Goal: Information Seeking & Learning: Learn about a topic

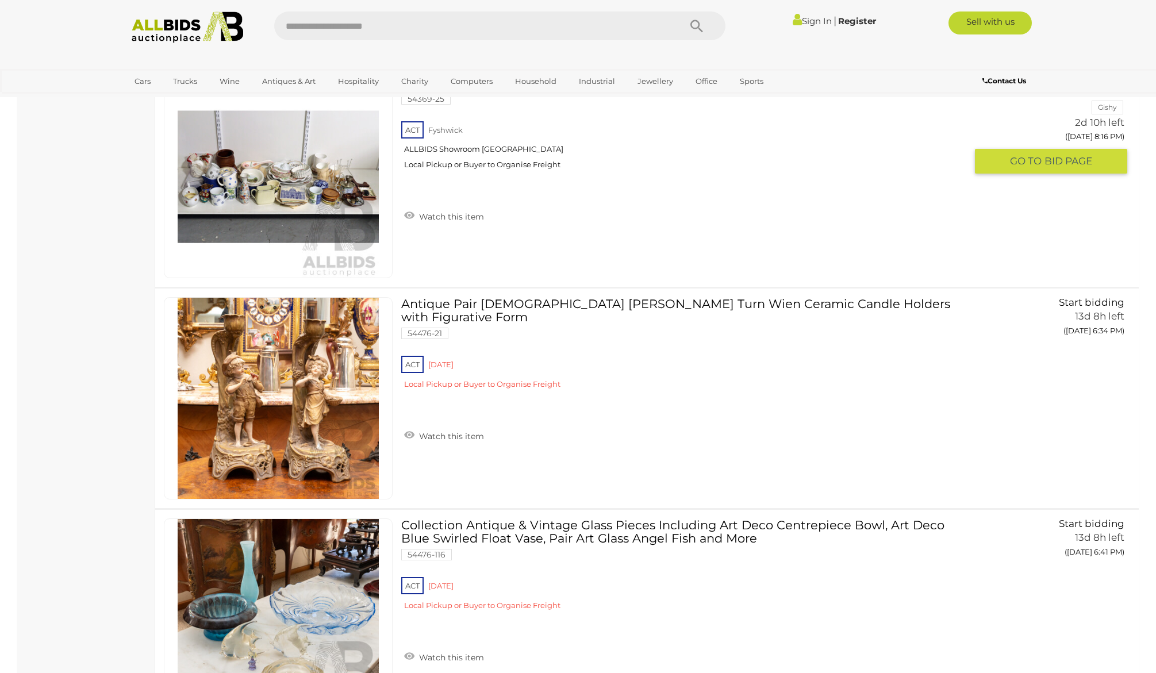
scroll to position [4535, 0]
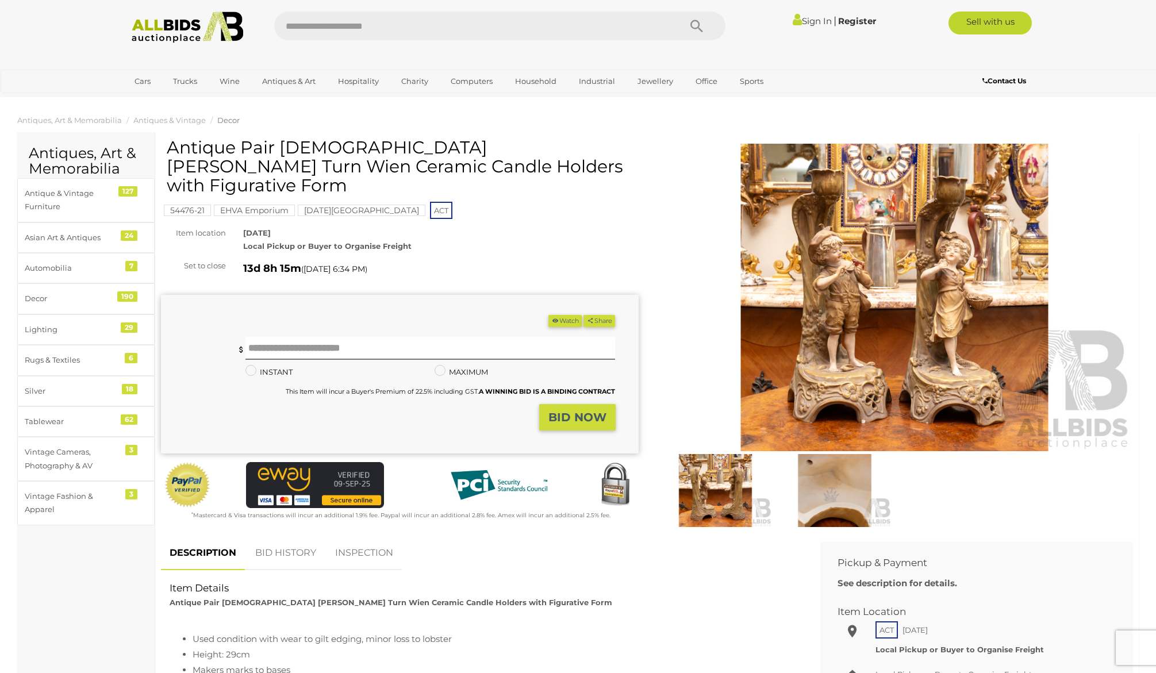
click at [325, 205] on mark "[DATE][GEOGRAPHIC_DATA]" at bounding box center [362, 210] width 128 height 11
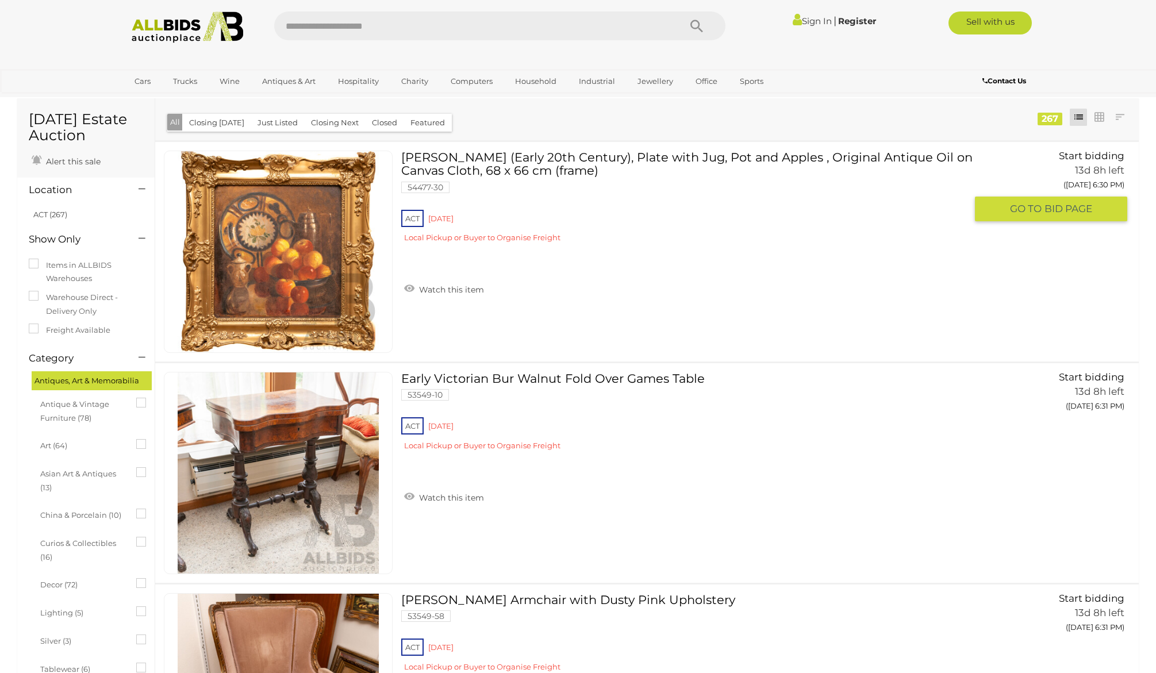
scroll to position [16, 0]
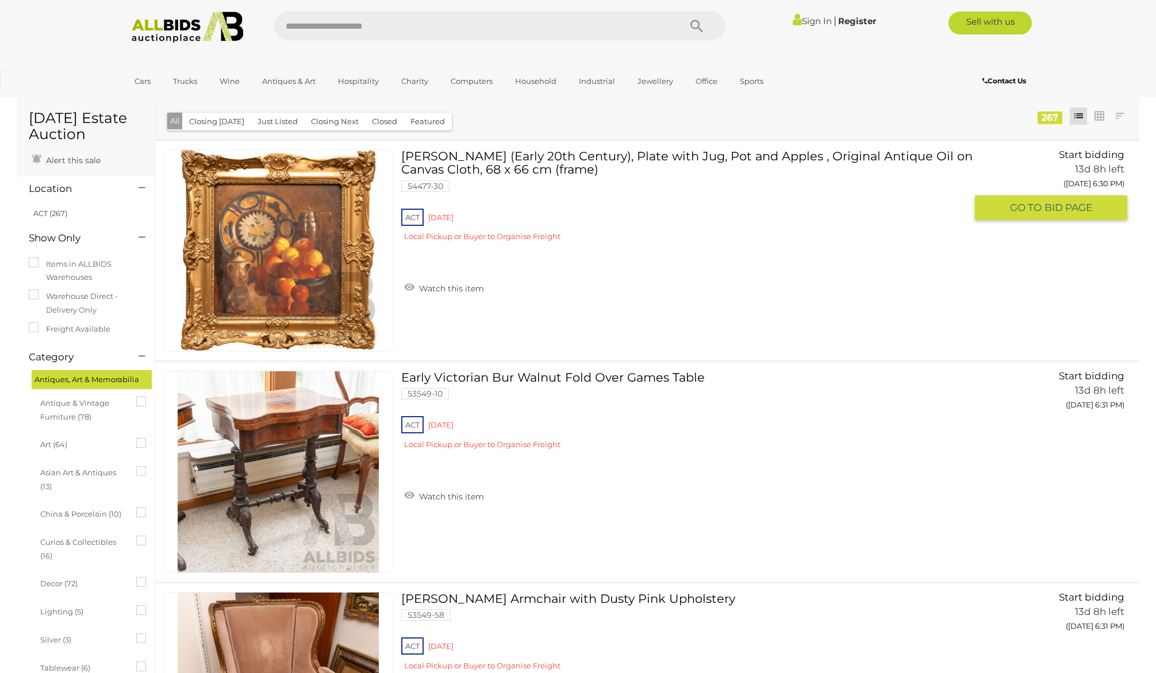
click at [449, 217] on div "ACT Red Hill Local Pickup or Buyer to Organise Freight" at bounding box center [683, 228] width 565 height 44
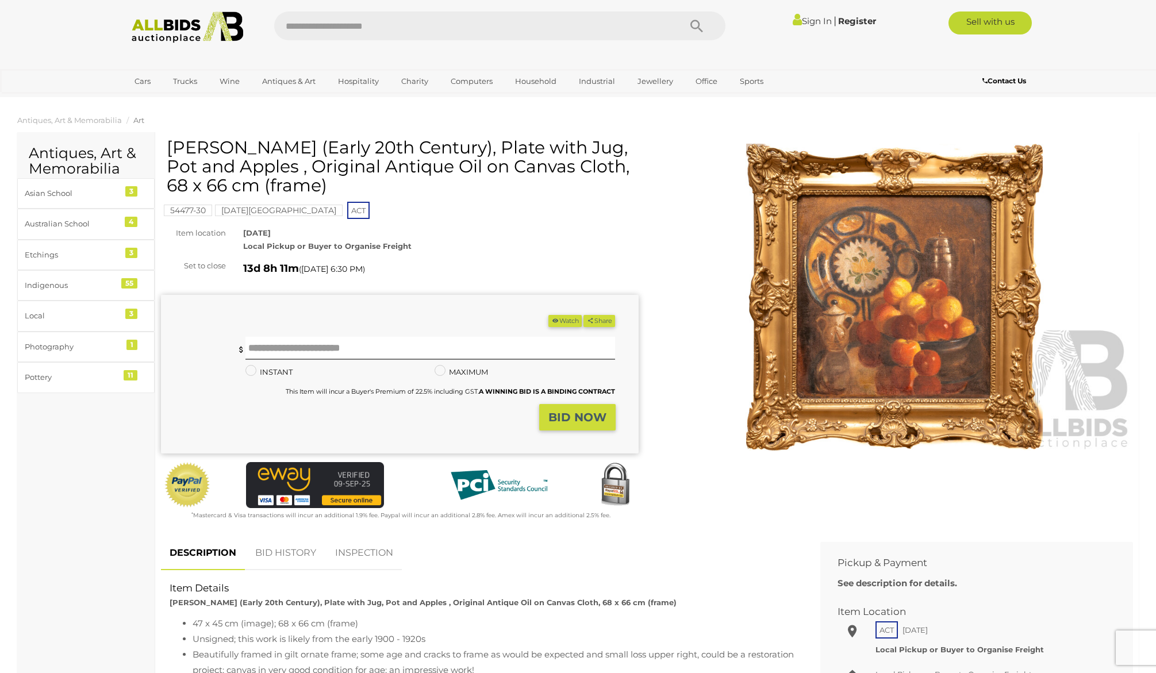
click at [246, 211] on mark "[DATE][GEOGRAPHIC_DATA]" at bounding box center [279, 210] width 128 height 11
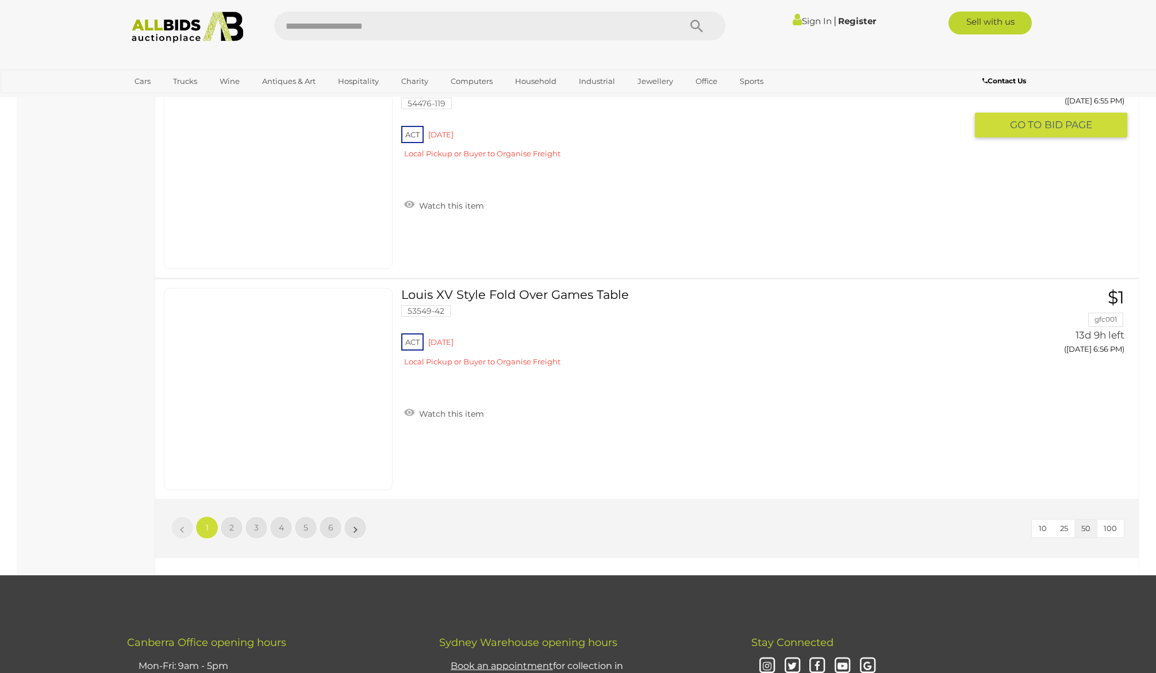
scroll to position [10723, 0]
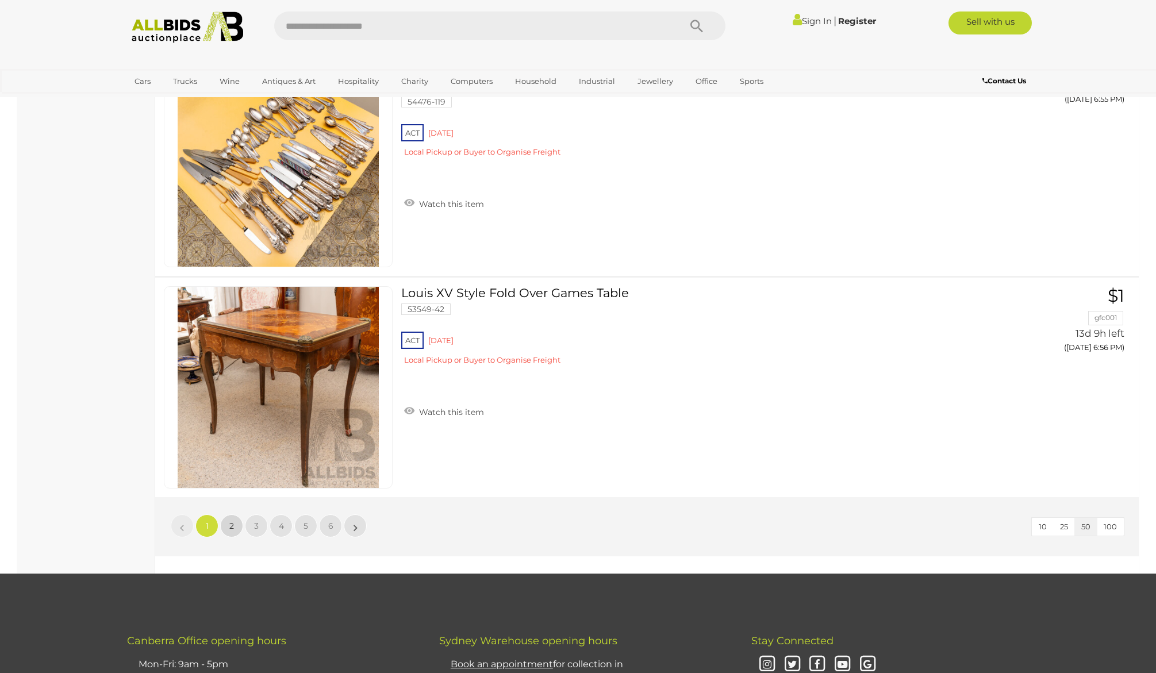
click at [229, 528] on link "2" at bounding box center [231, 525] width 23 height 23
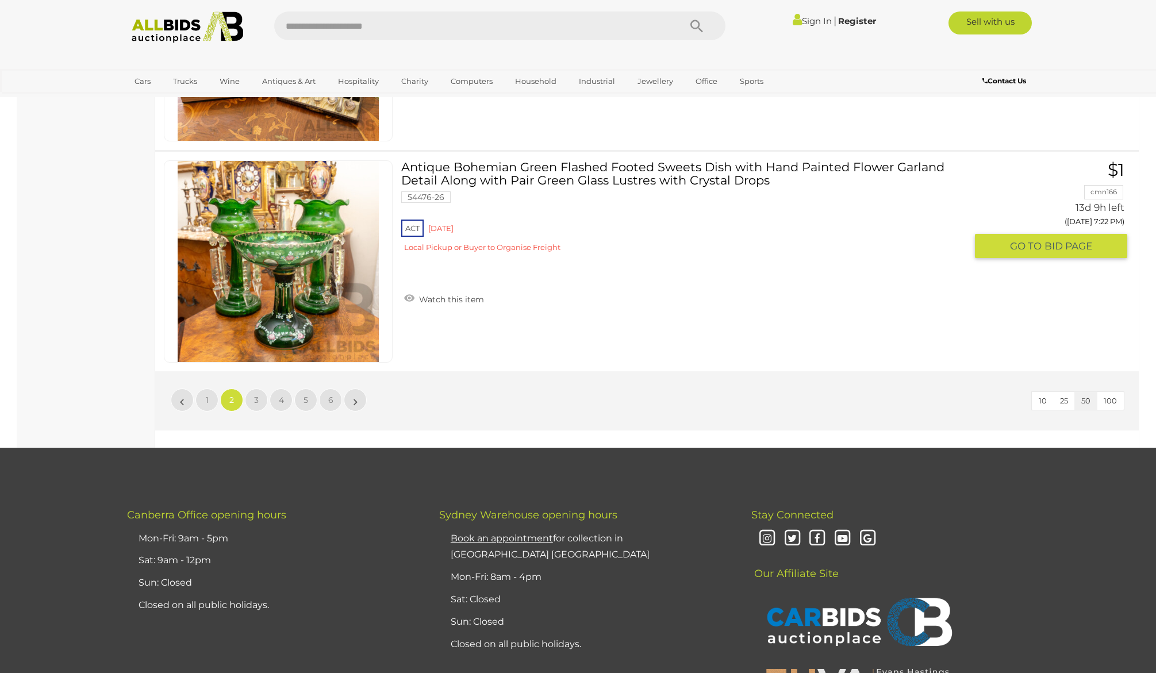
scroll to position [10850, 0]
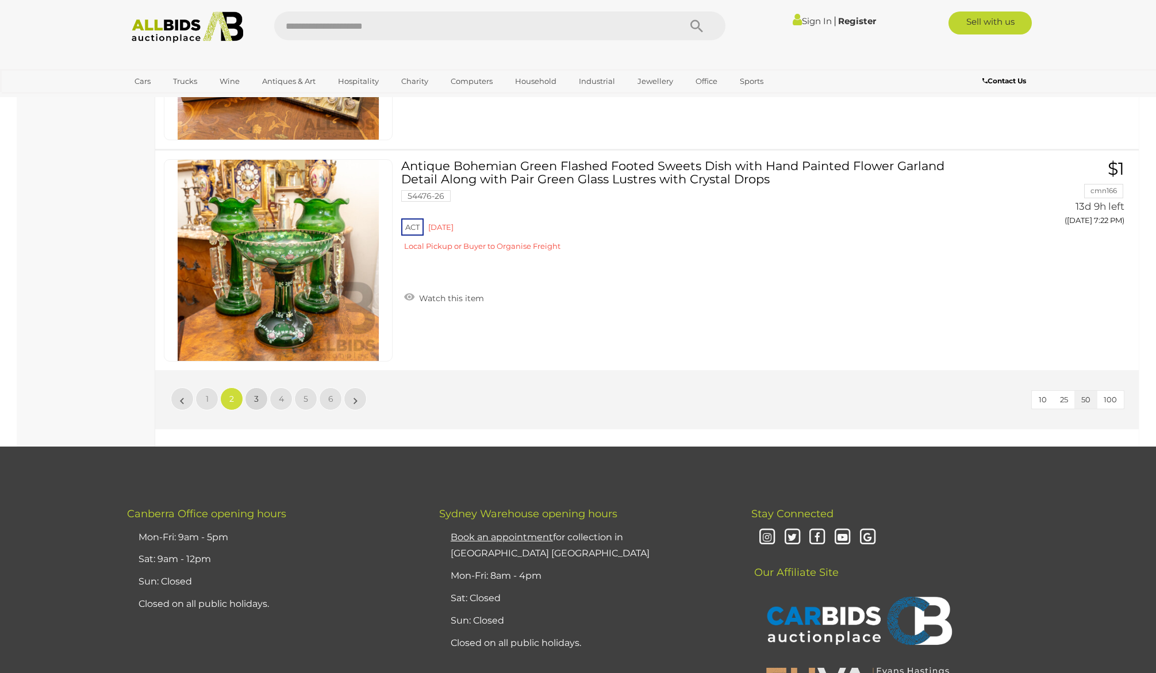
click at [259, 400] on link "3" at bounding box center [256, 398] width 23 height 23
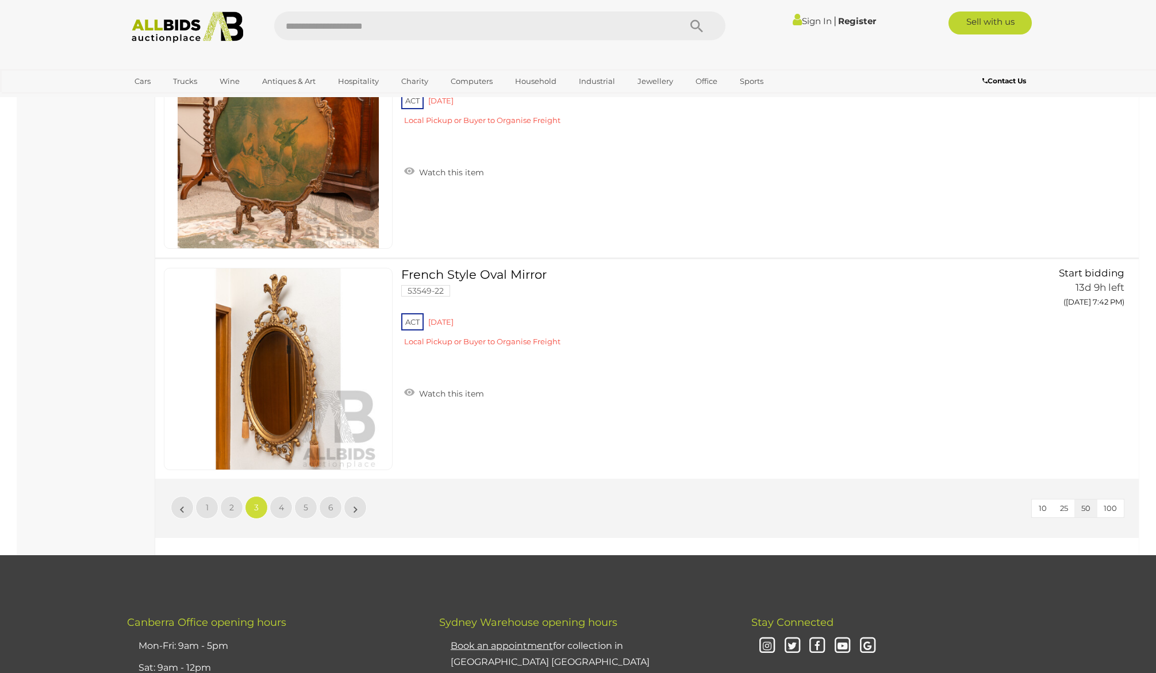
scroll to position [10743, 0]
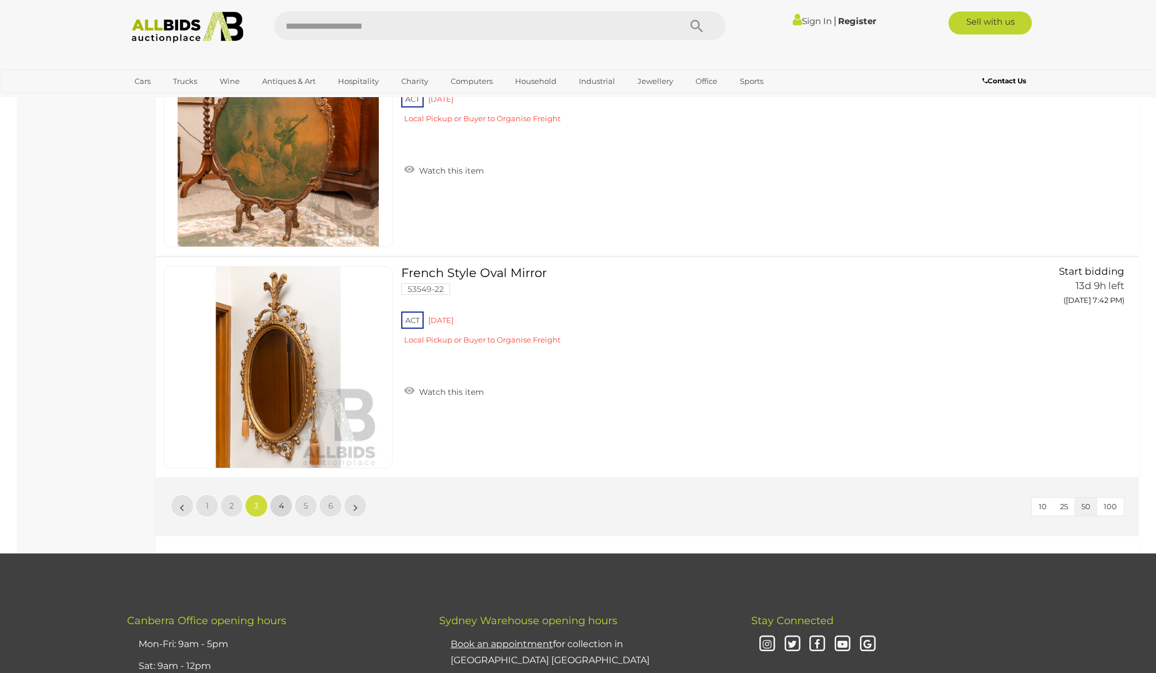
click at [284, 505] on link "4" at bounding box center [281, 505] width 23 height 23
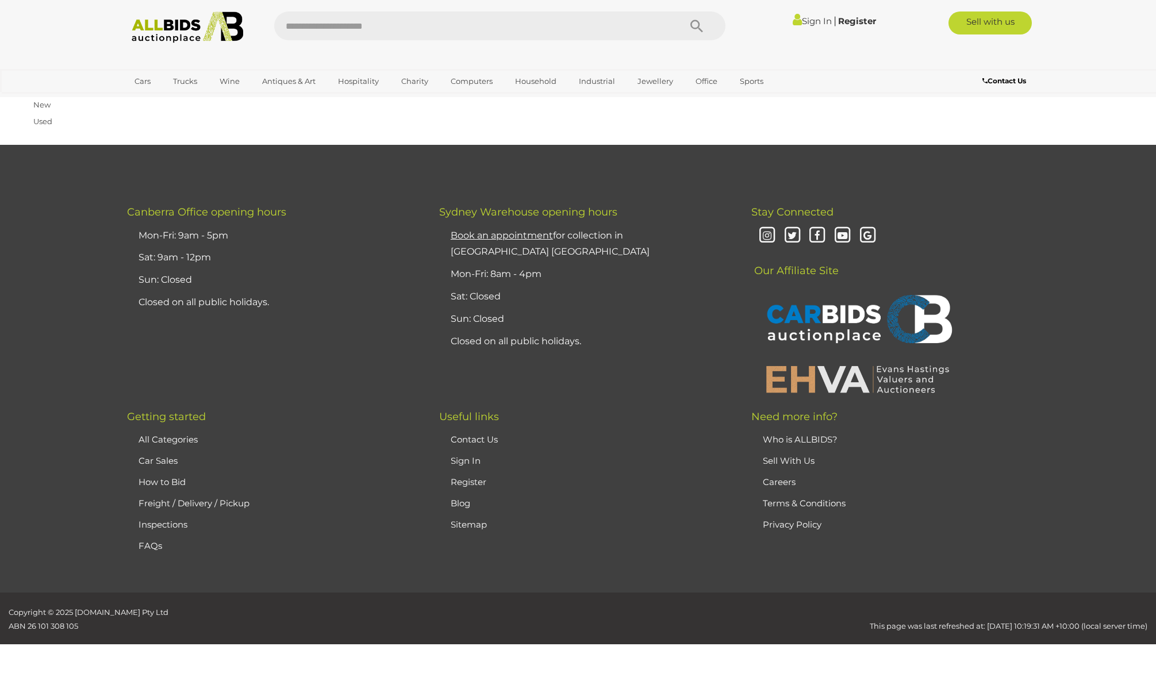
scroll to position [40, 0]
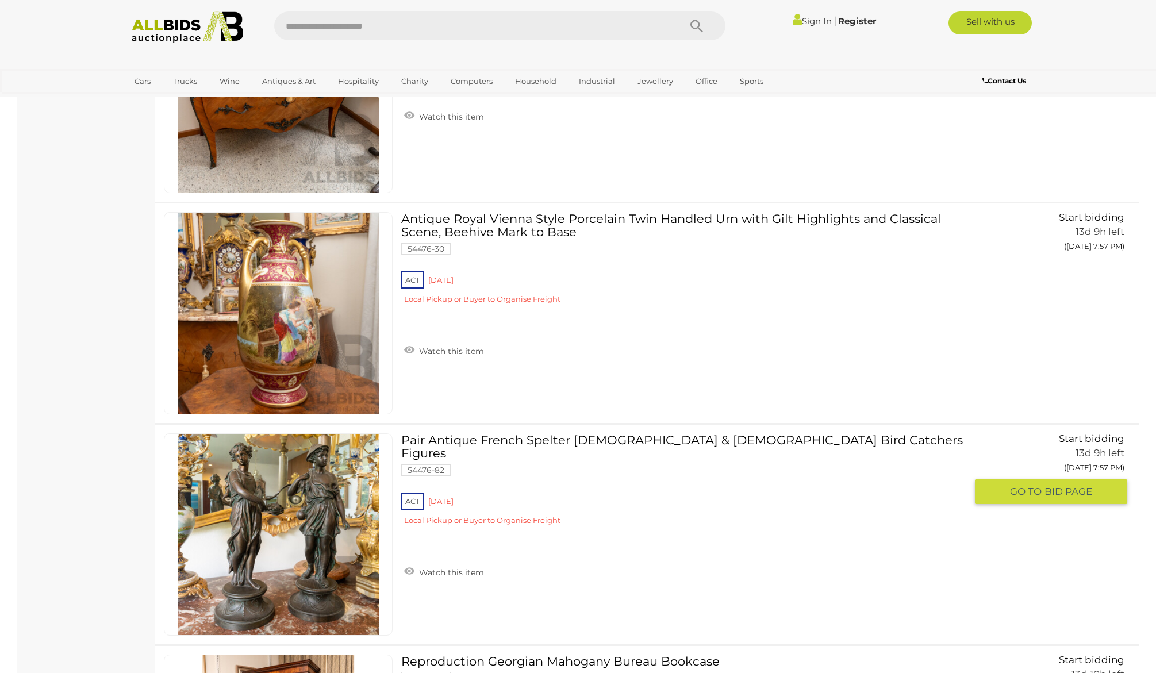
scroll to position [9914, 0]
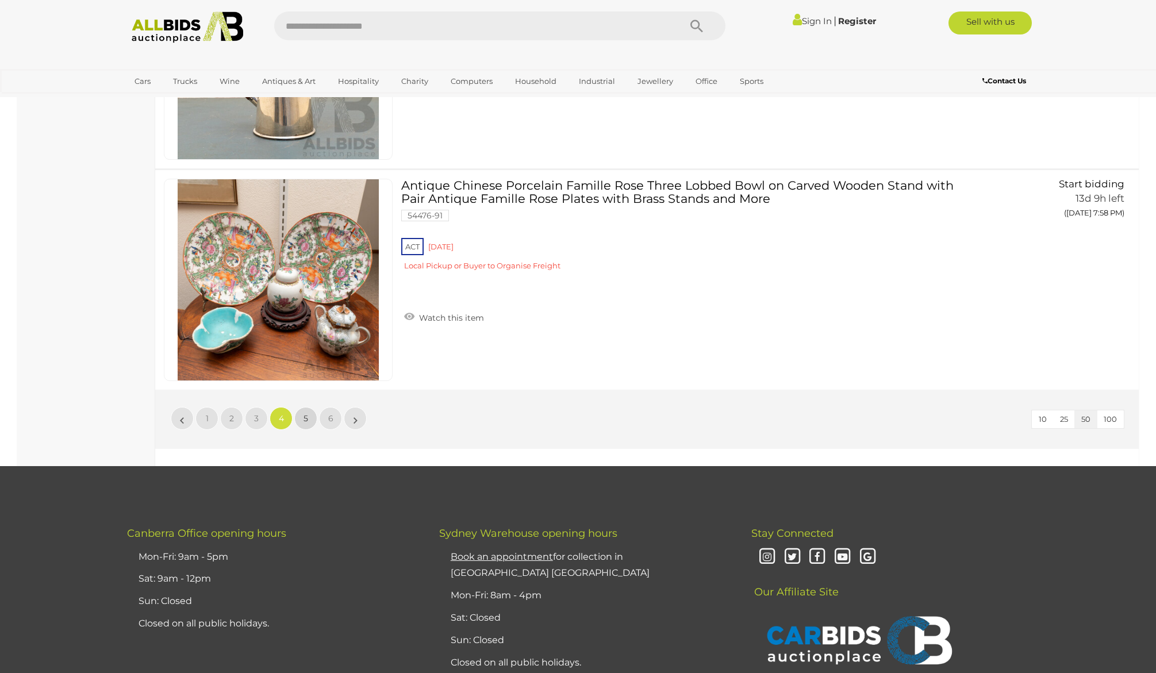
drag, startPoint x: 280, startPoint y: 366, endPoint x: 308, endPoint y: 420, distance: 60.7
click at [308, 420] on span "5" at bounding box center [306, 418] width 5 height 10
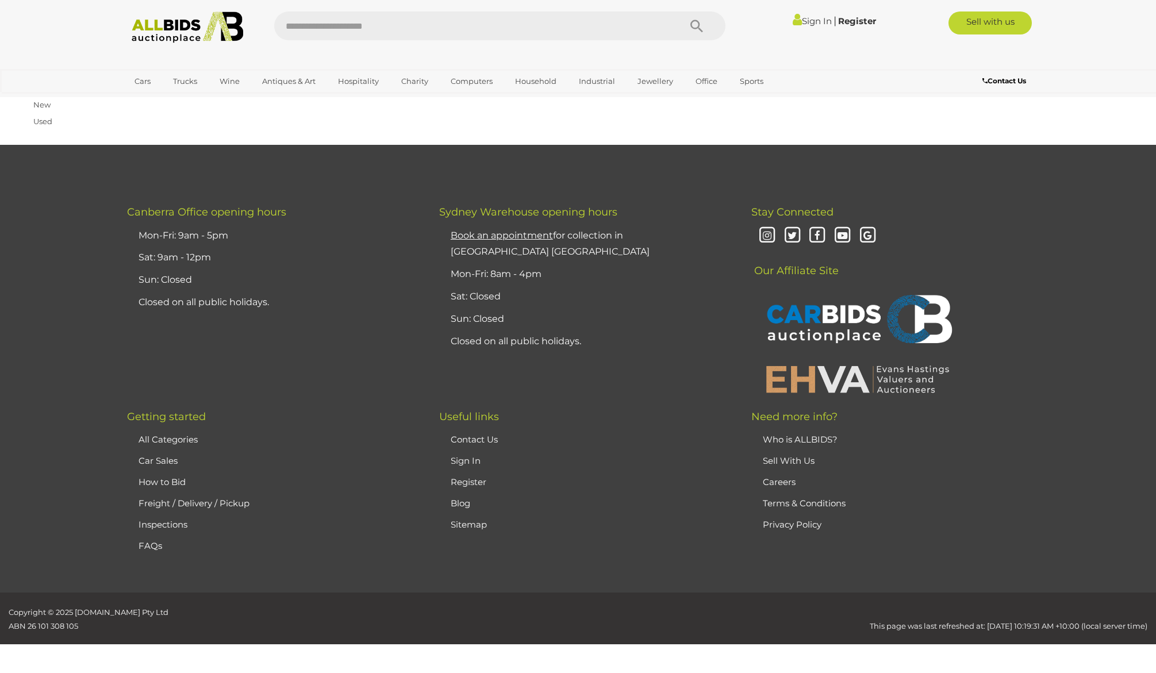
scroll to position [40, 0]
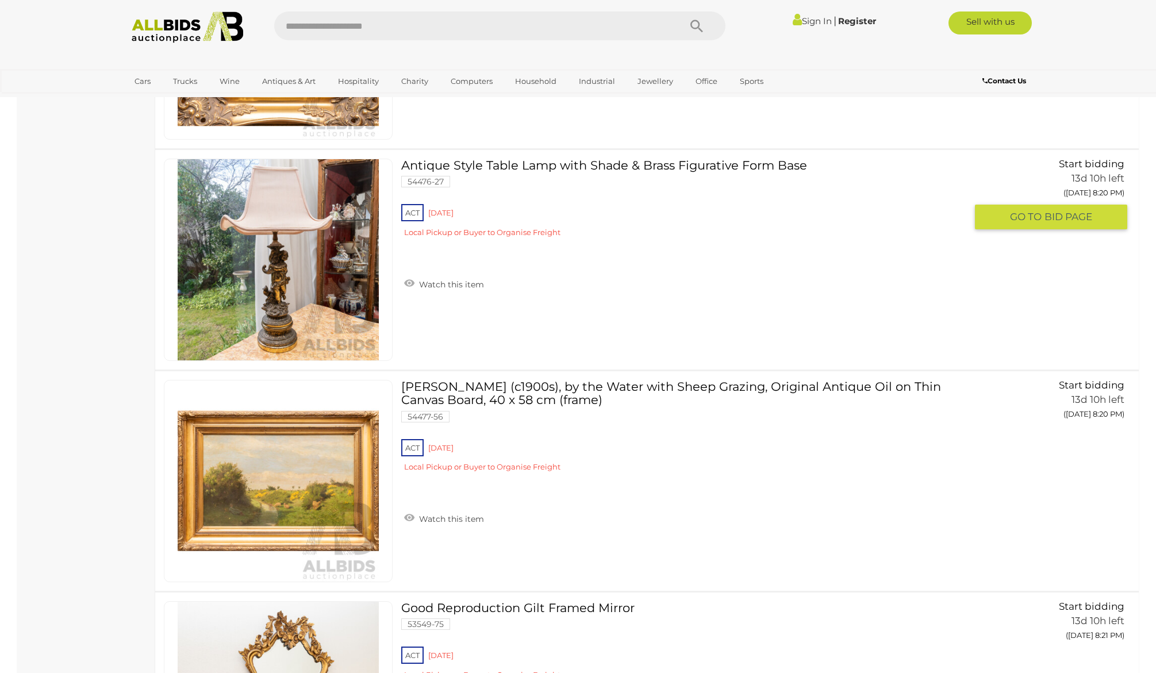
scroll to position [9967, 0]
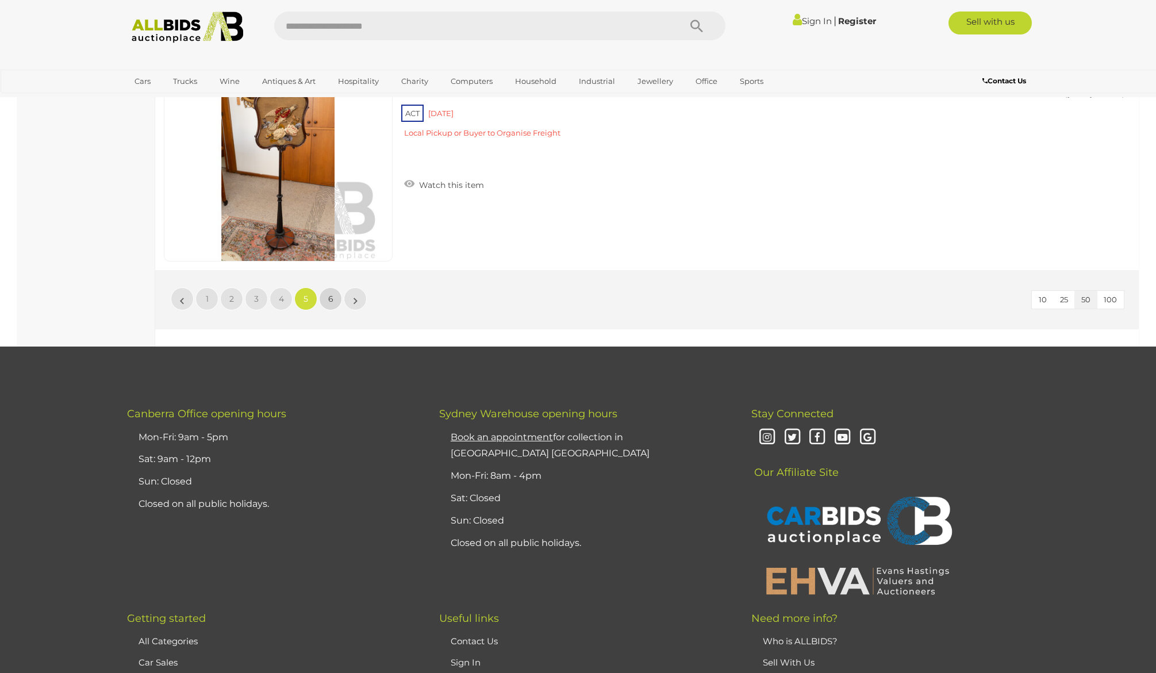
click at [335, 299] on link "6" at bounding box center [330, 298] width 23 height 23
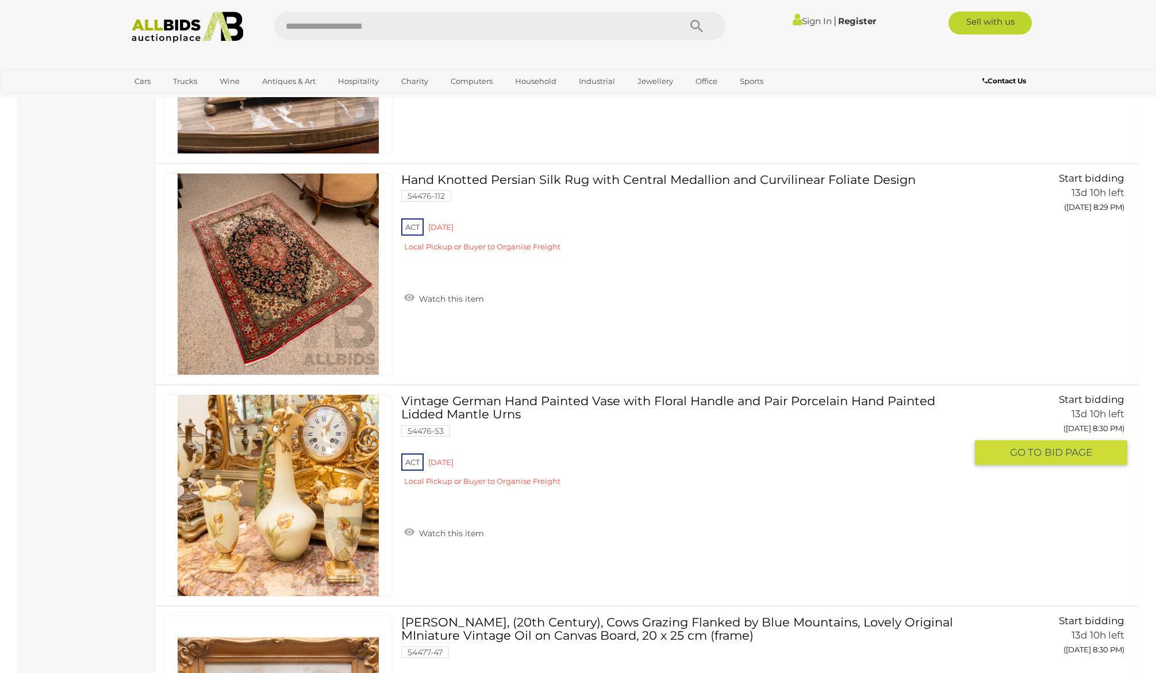
scroll to position [3074, 0]
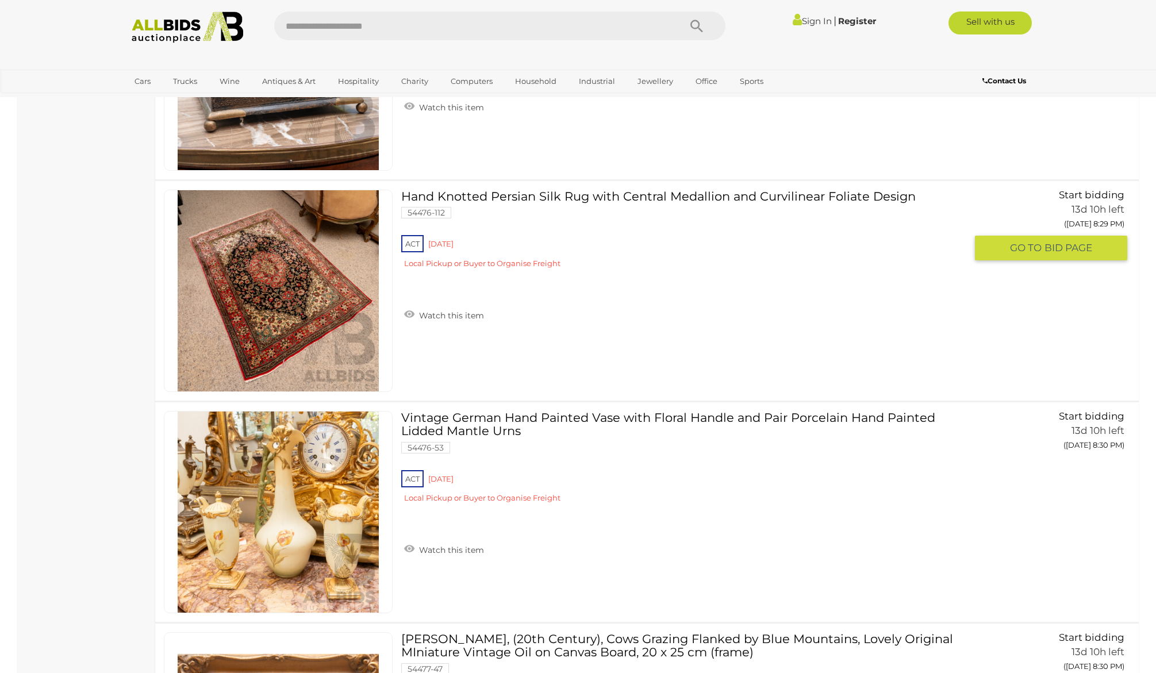
click at [220, 292] on img at bounding box center [278, 290] width 201 height 201
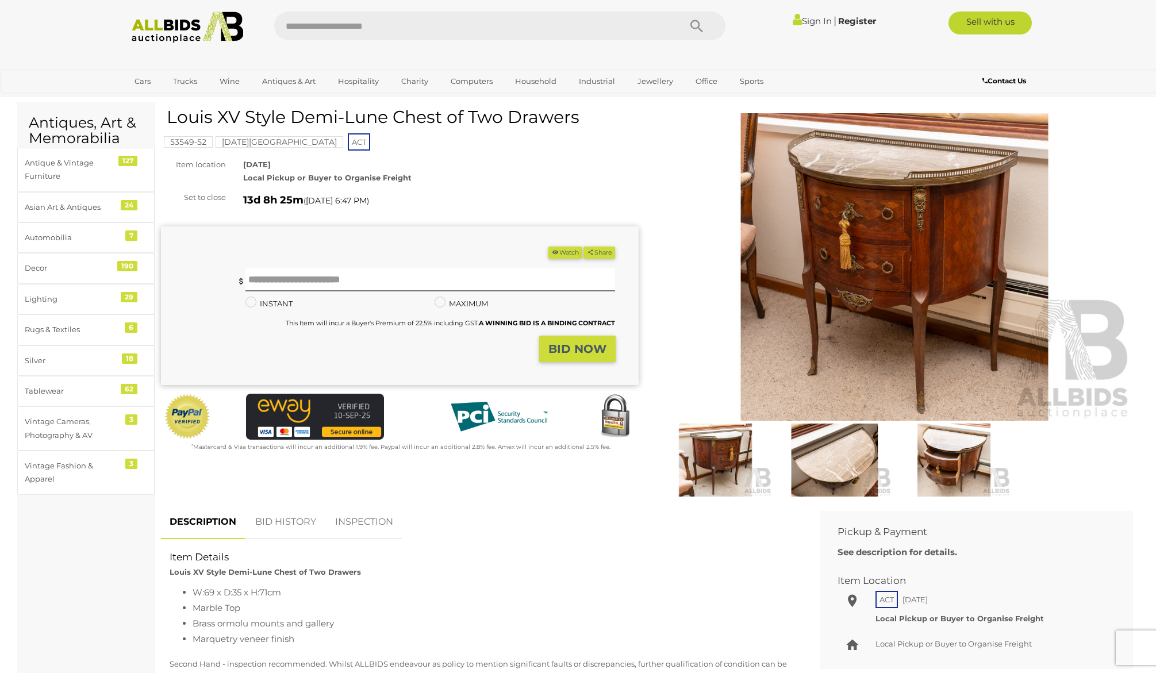
scroll to position [32, 0]
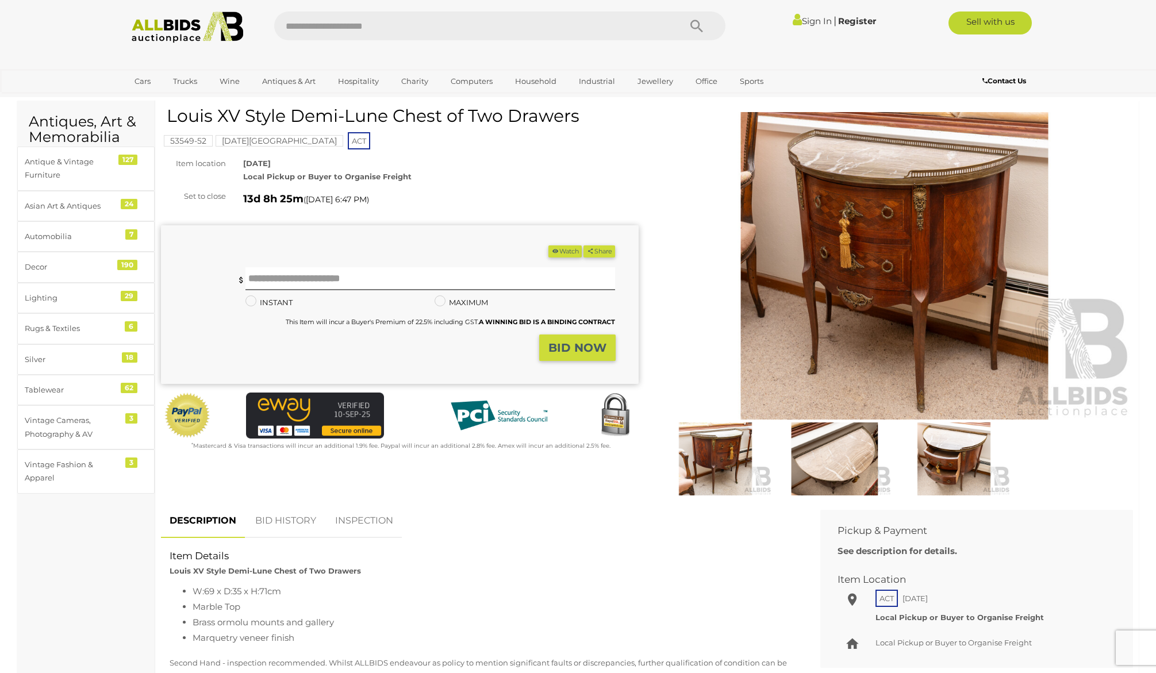
click at [845, 201] on img at bounding box center [895, 266] width 478 height 308
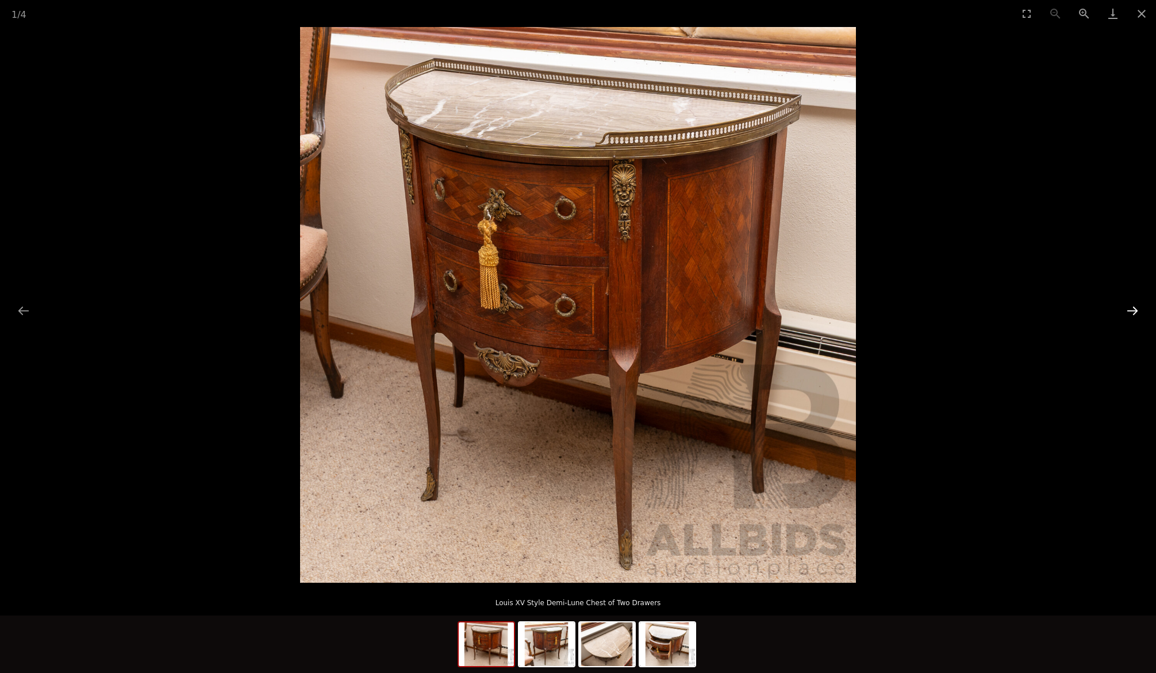
click at [1135, 309] on button "Next slide" at bounding box center [1132, 310] width 24 height 22
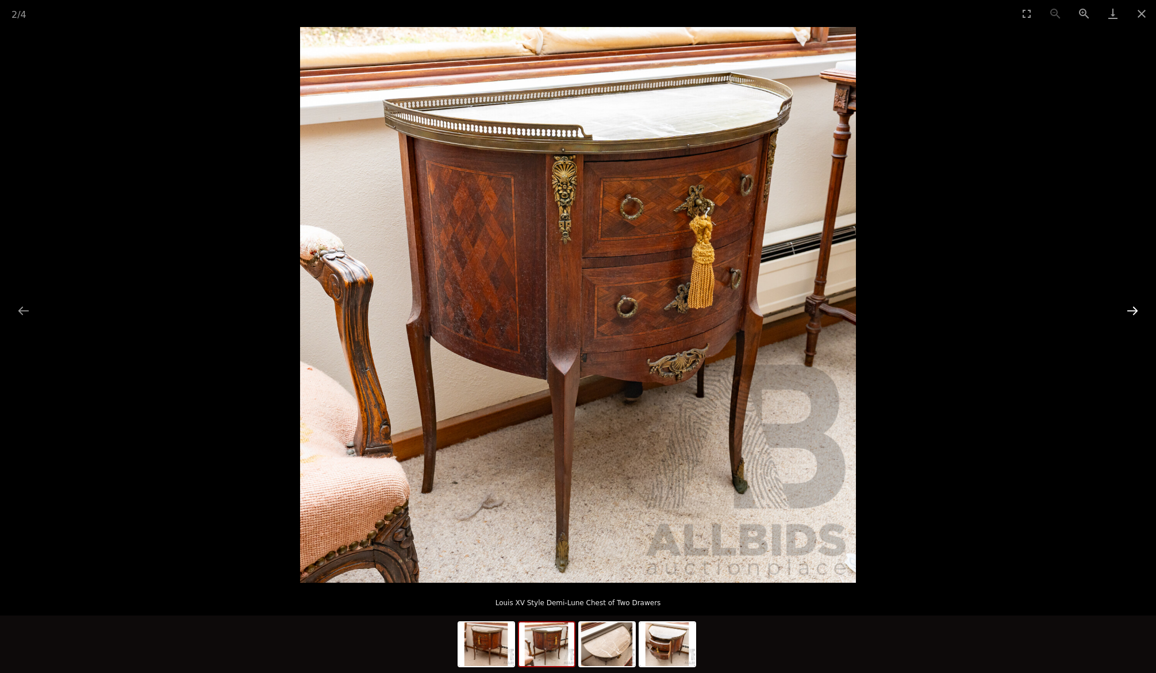
click at [1135, 309] on button "Next slide" at bounding box center [1132, 310] width 24 height 22
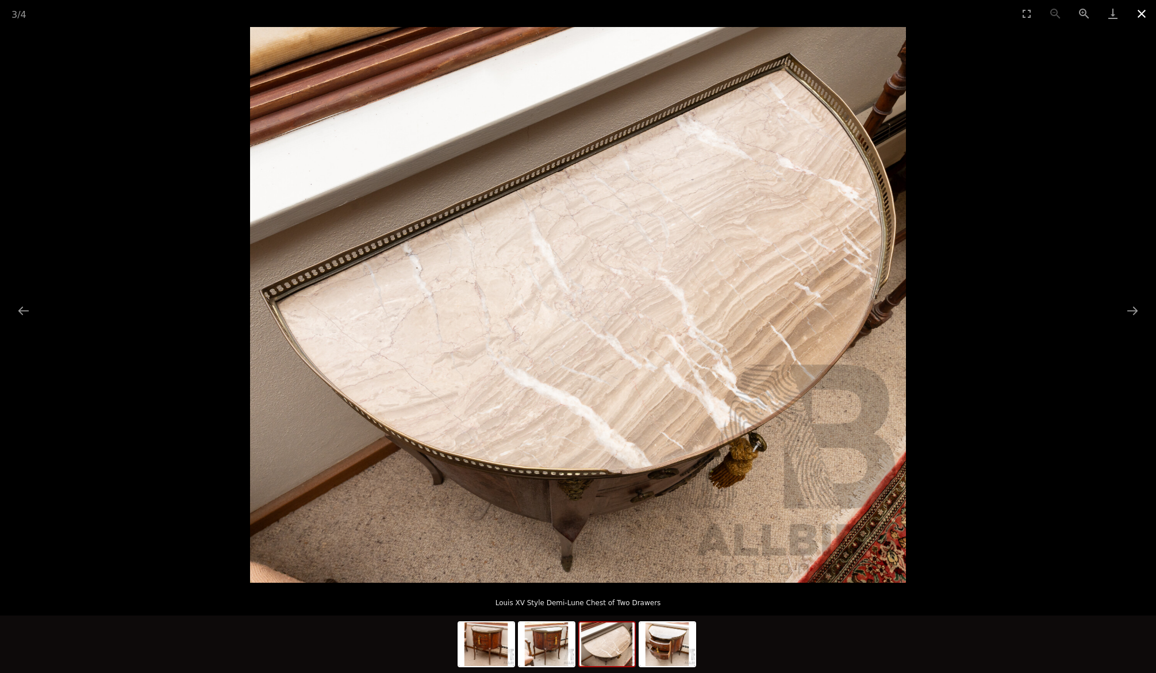
click at [1142, 14] on button "Close gallery" at bounding box center [1141, 13] width 29 height 27
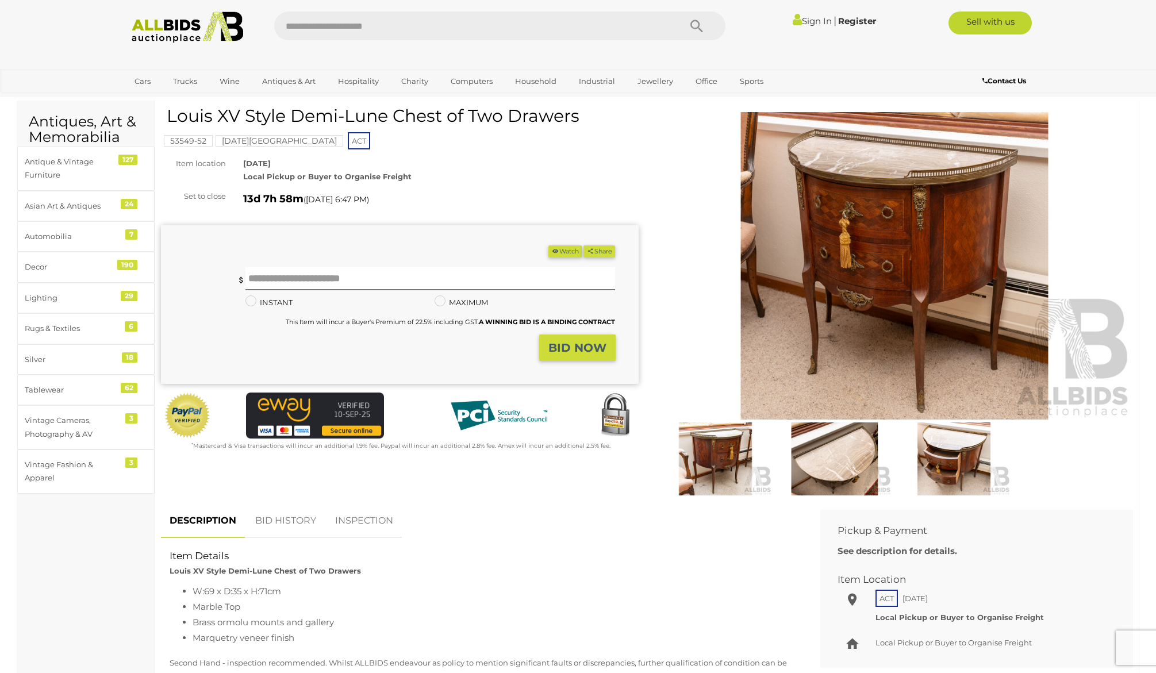
click at [866, 240] on img at bounding box center [895, 266] width 478 height 308
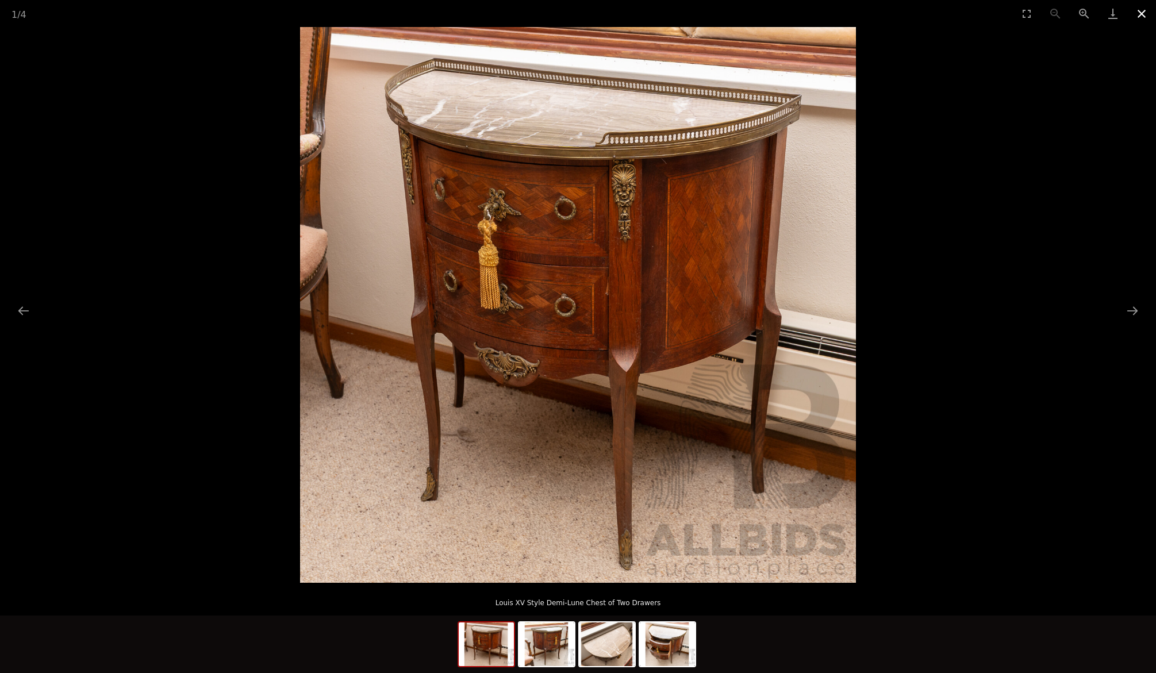
click at [1145, 11] on button "Close gallery" at bounding box center [1141, 13] width 29 height 27
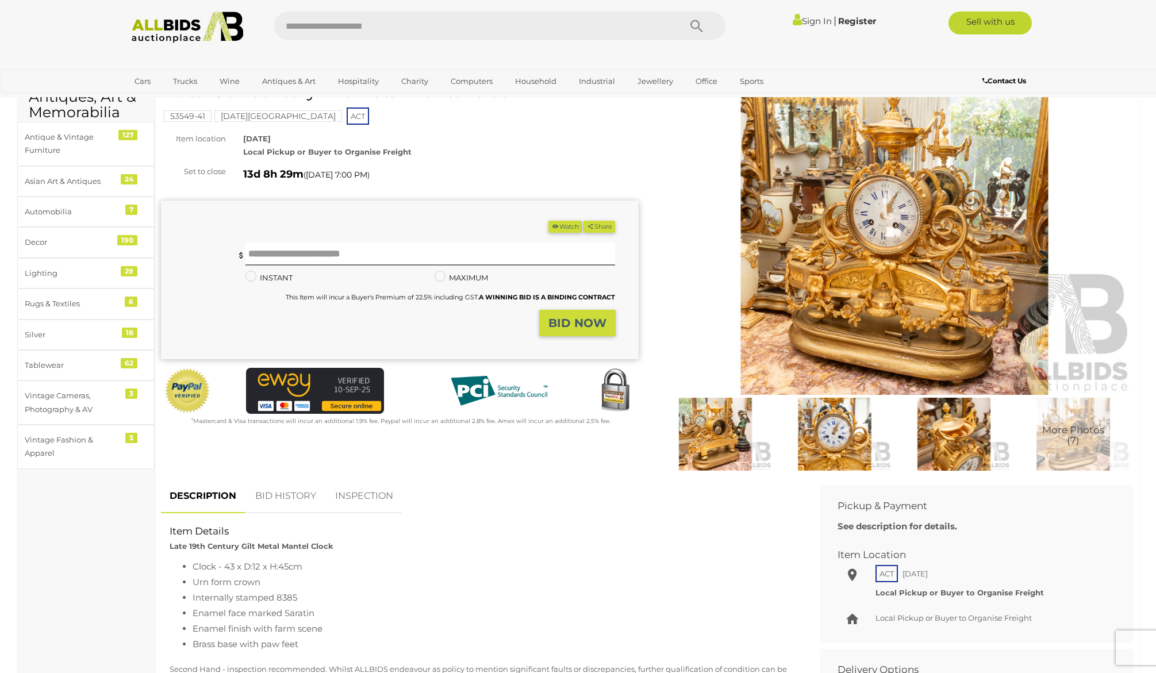
scroll to position [66, 0]
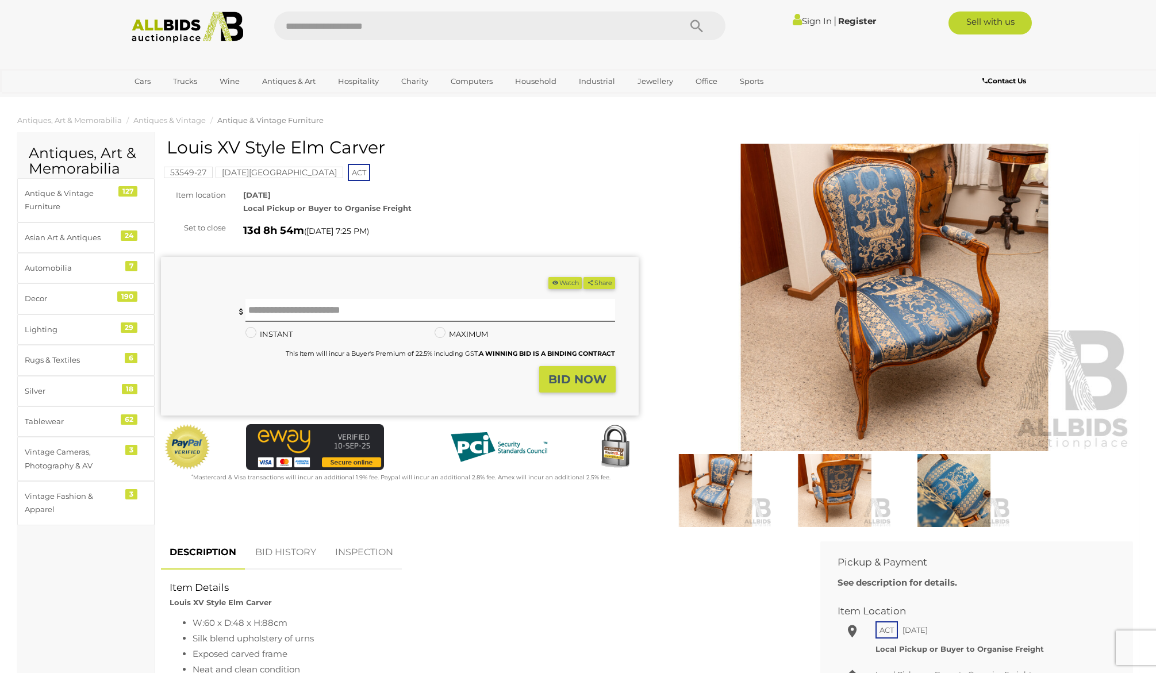
click at [892, 260] on img at bounding box center [895, 298] width 478 height 308
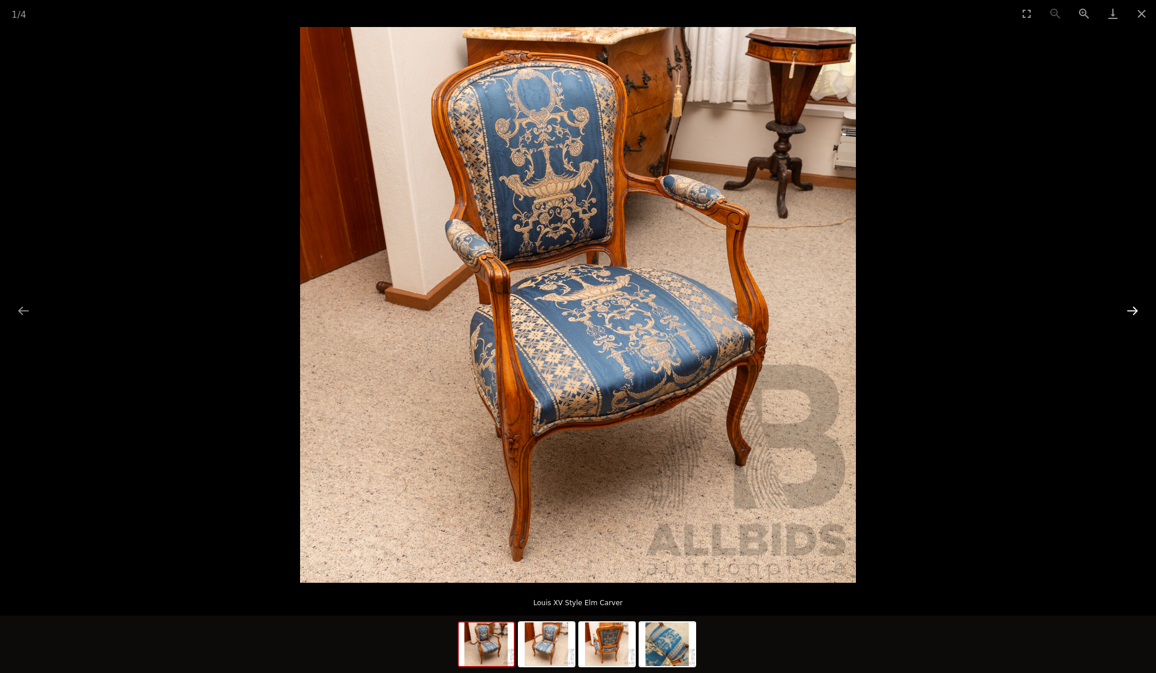
click at [1134, 309] on button "Next slide" at bounding box center [1132, 310] width 24 height 22
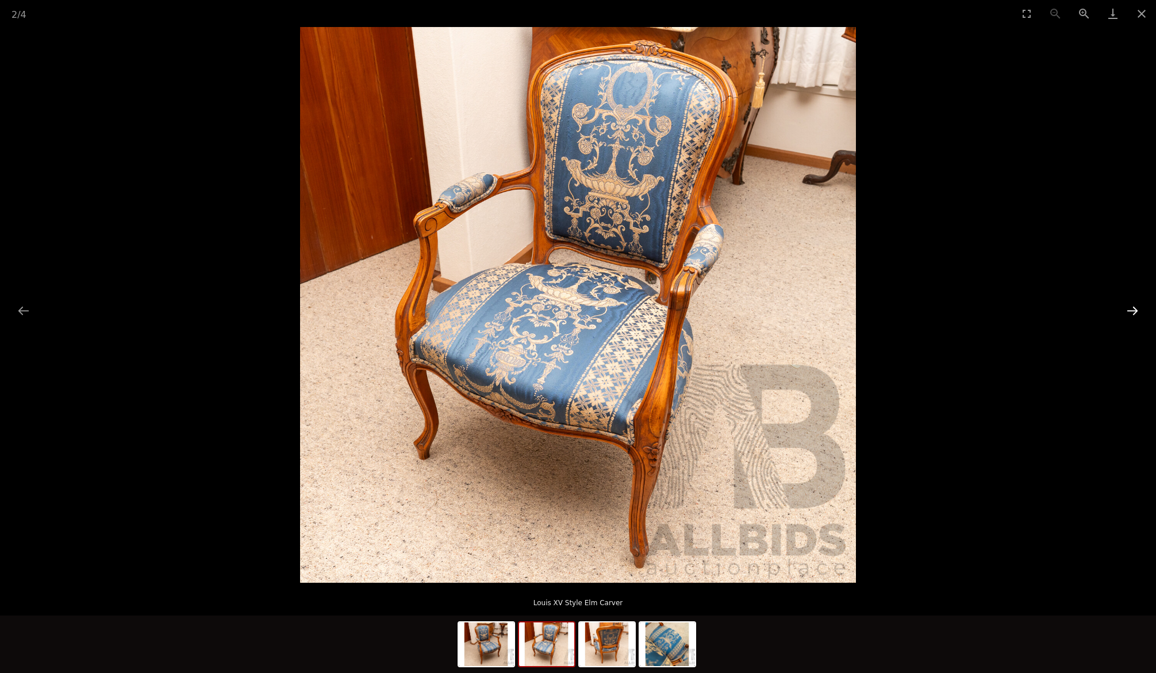
click at [1134, 309] on button "Next slide" at bounding box center [1132, 310] width 24 height 22
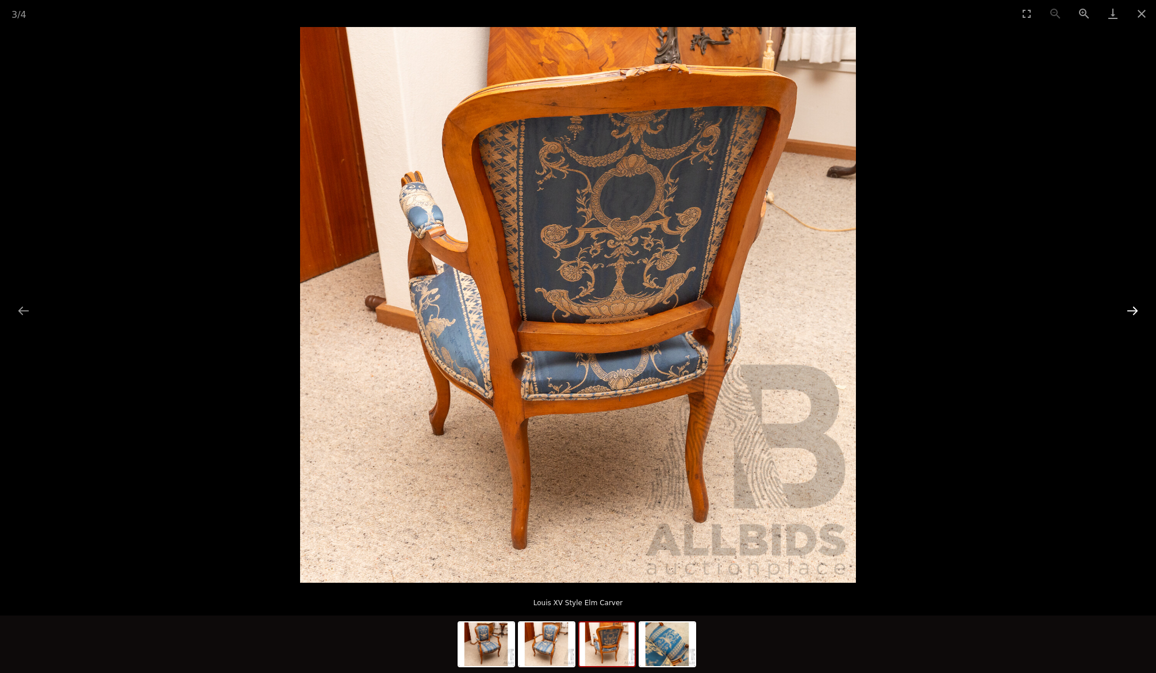
click at [1134, 309] on button "Next slide" at bounding box center [1132, 310] width 24 height 22
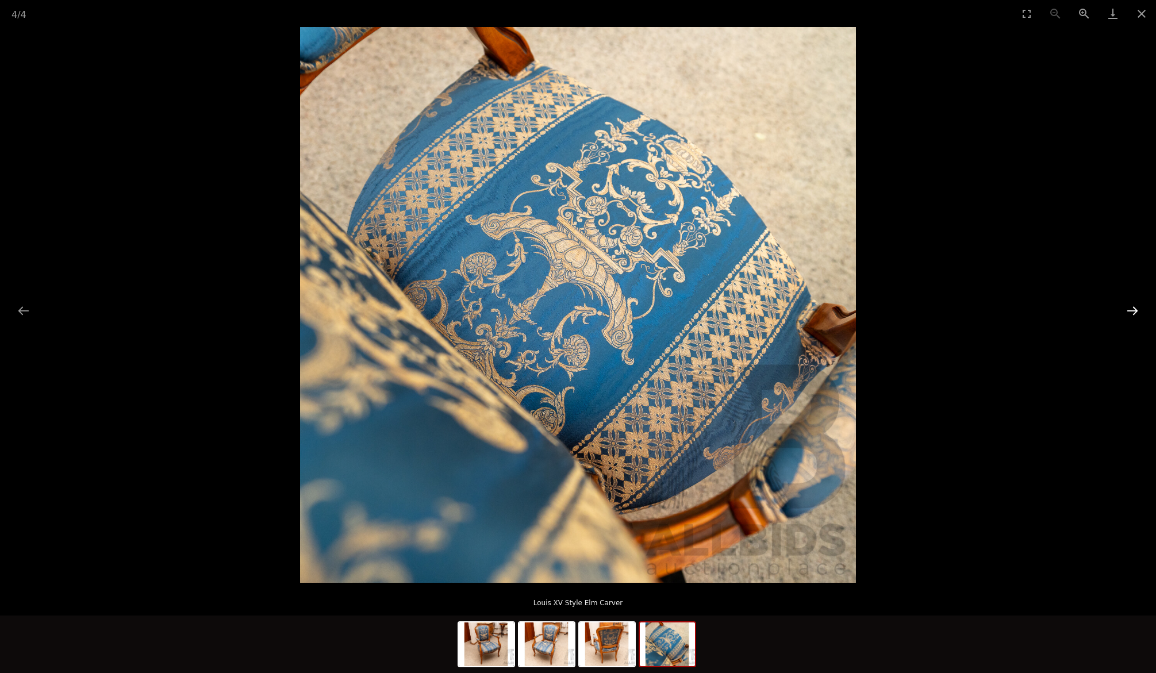
click at [1134, 309] on button "Next slide" at bounding box center [1132, 310] width 24 height 22
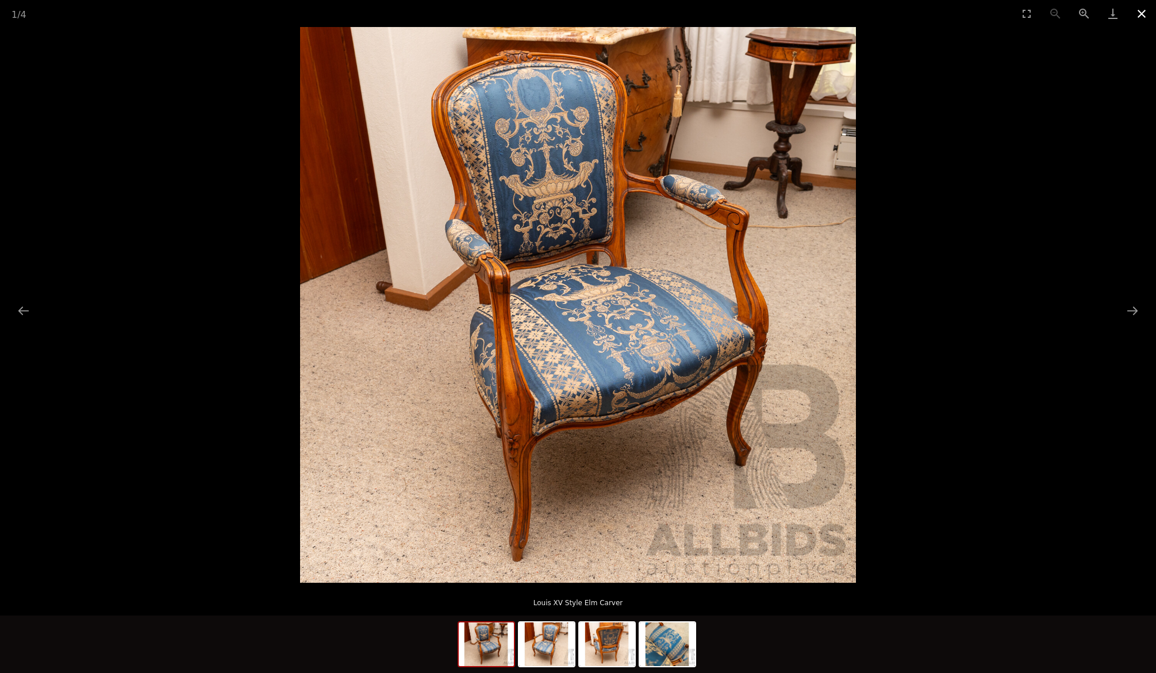
click at [1136, 12] on button "Close gallery" at bounding box center [1141, 13] width 29 height 27
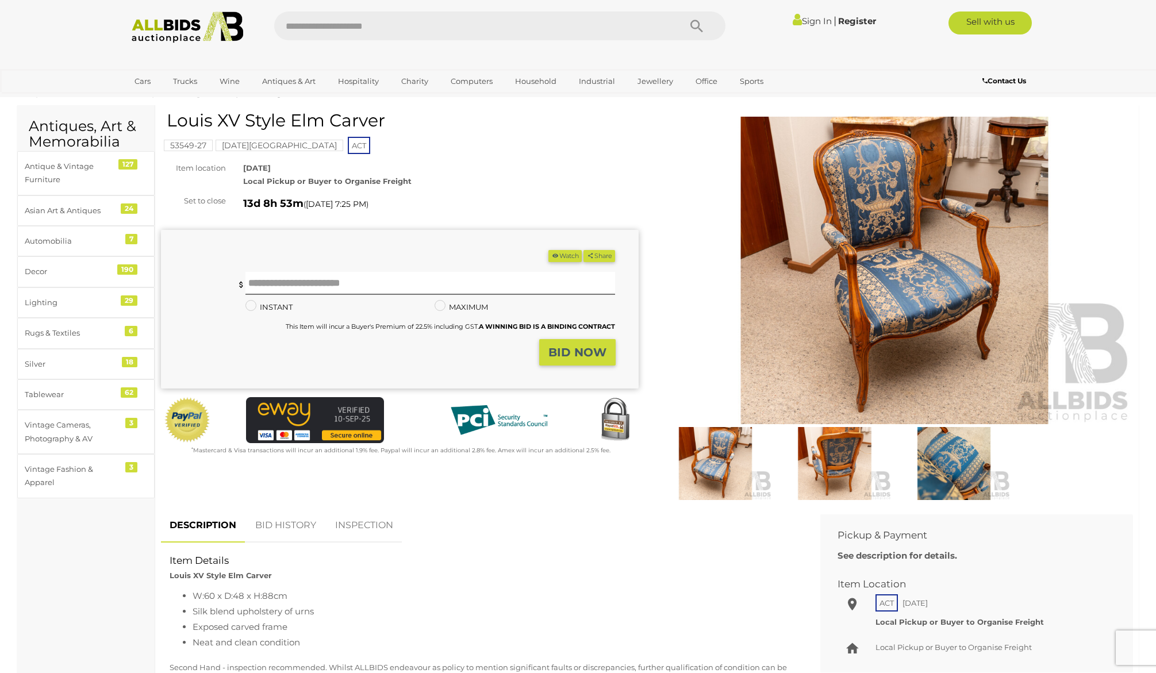
scroll to position [31, 0]
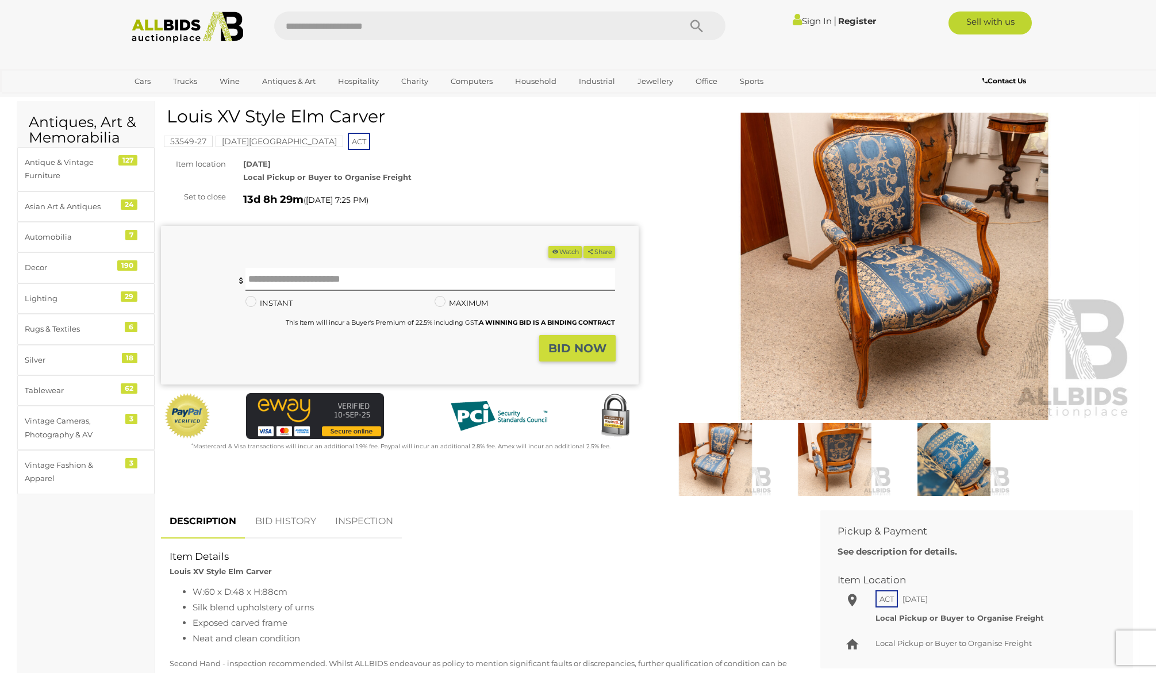
click at [909, 242] on img at bounding box center [895, 267] width 478 height 308
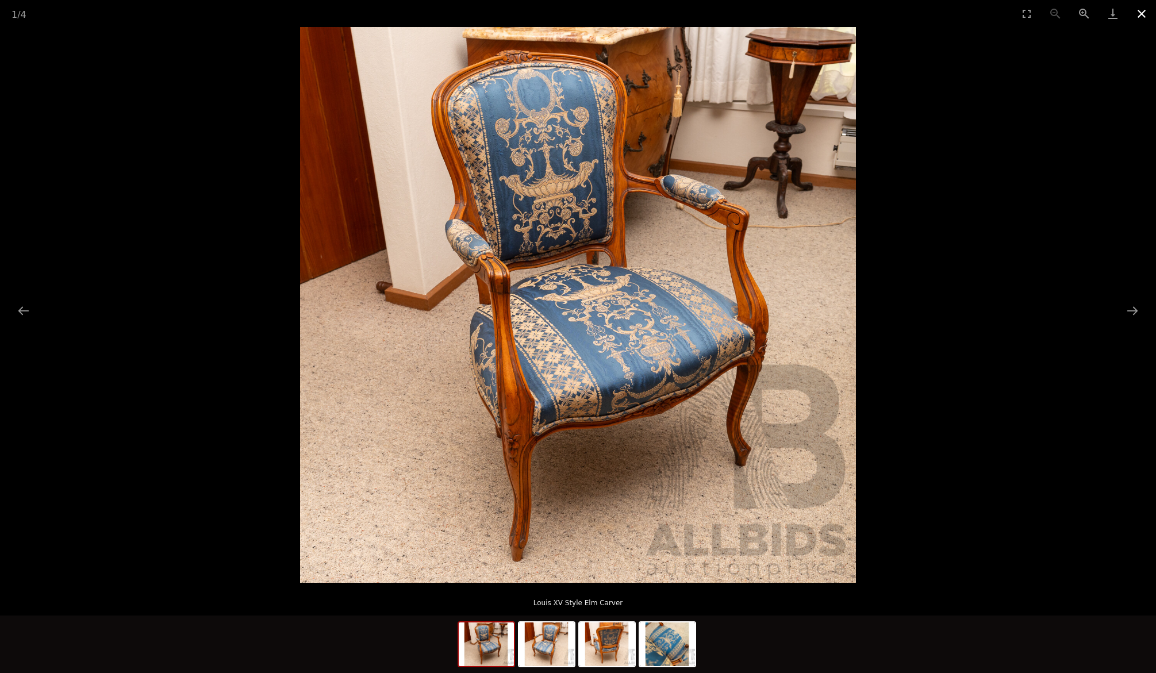
click at [1142, 10] on button "Close gallery" at bounding box center [1141, 13] width 29 height 27
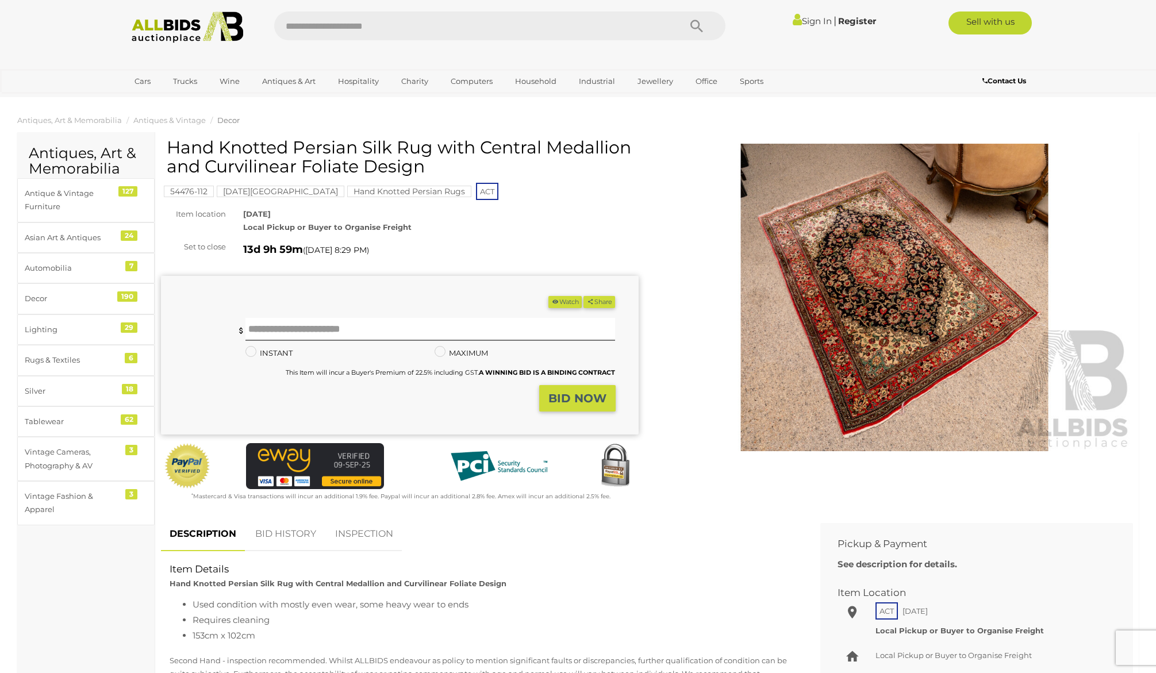
click at [892, 292] on img at bounding box center [895, 298] width 478 height 308
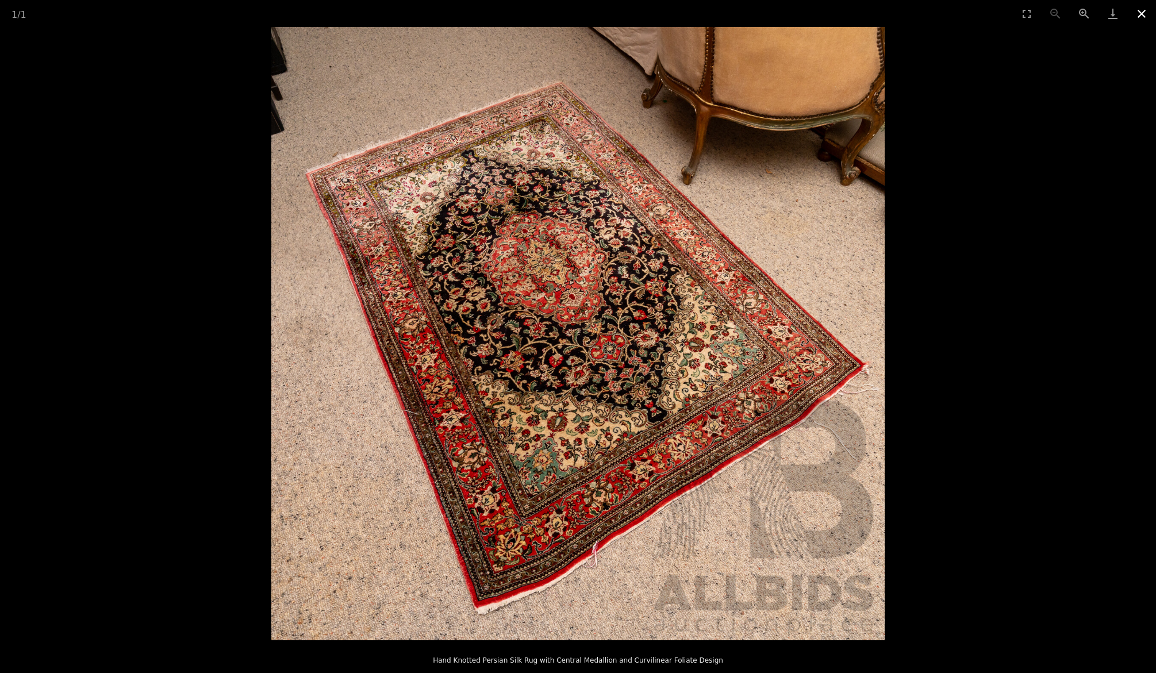
click at [1142, 14] on button "Close gallery" at bounding box center [1141, 13] width 29 height 27
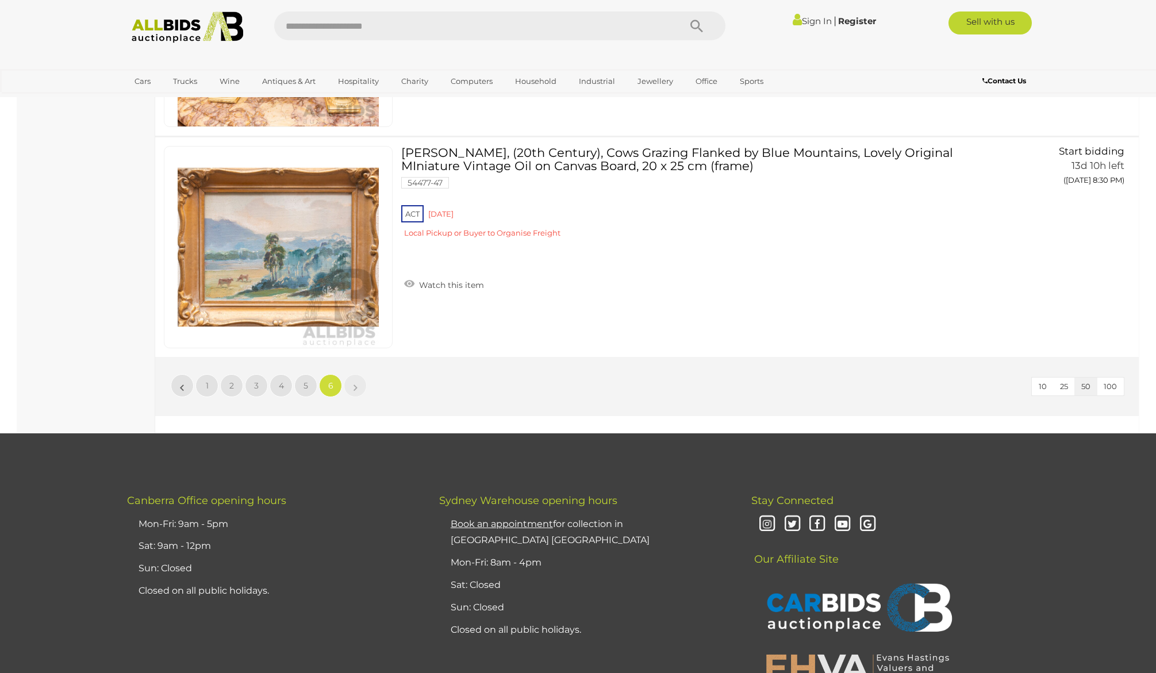
scroll to position [3577, 0]
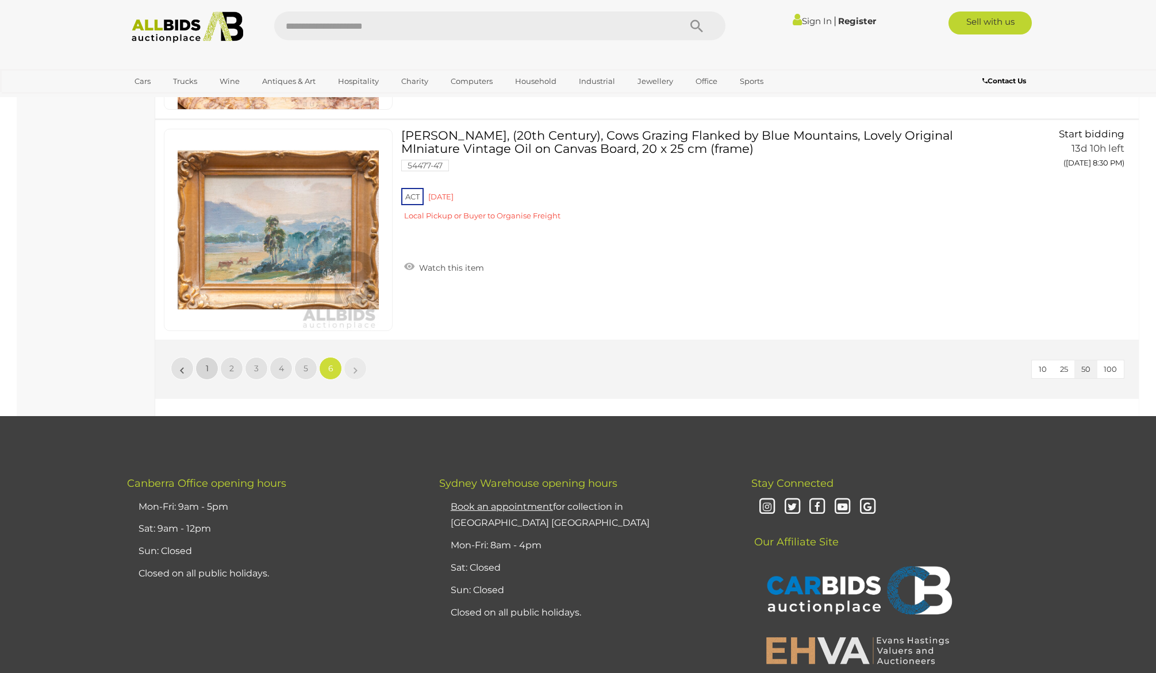
click at [213, 369] on link "1" at bounding box center [206, 368] width 23 height 23
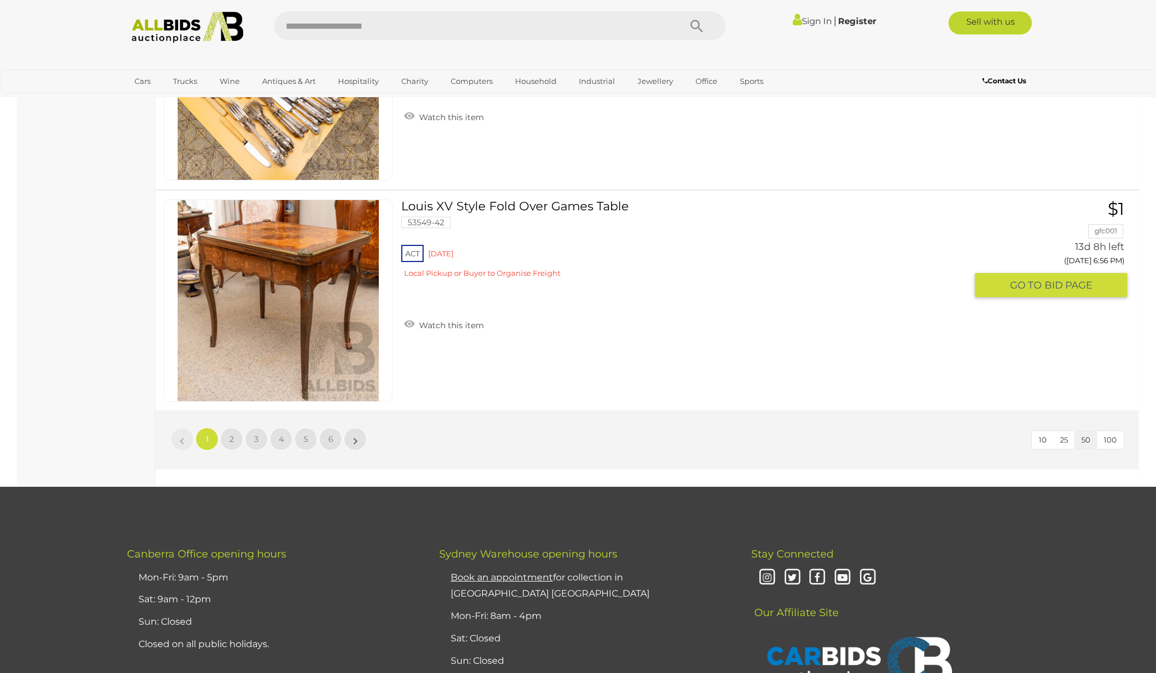
scroll to position [10812, 0]
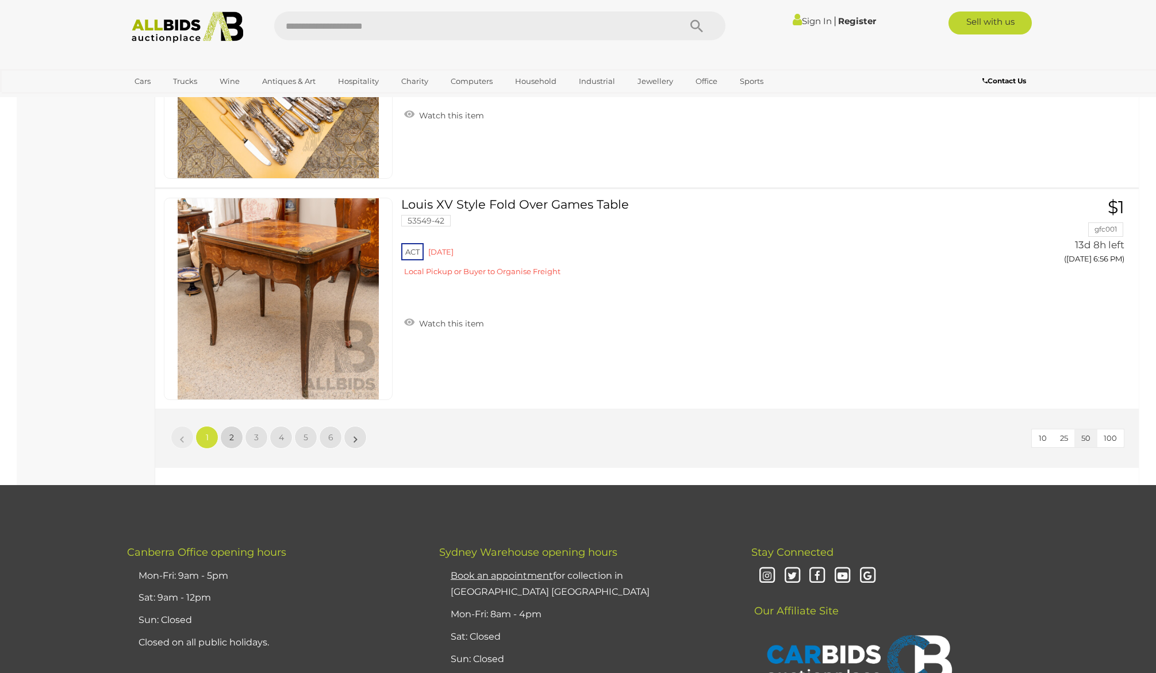
click at [234, 440] on link "2" at bounding box center [231, 437] width 23 height 23
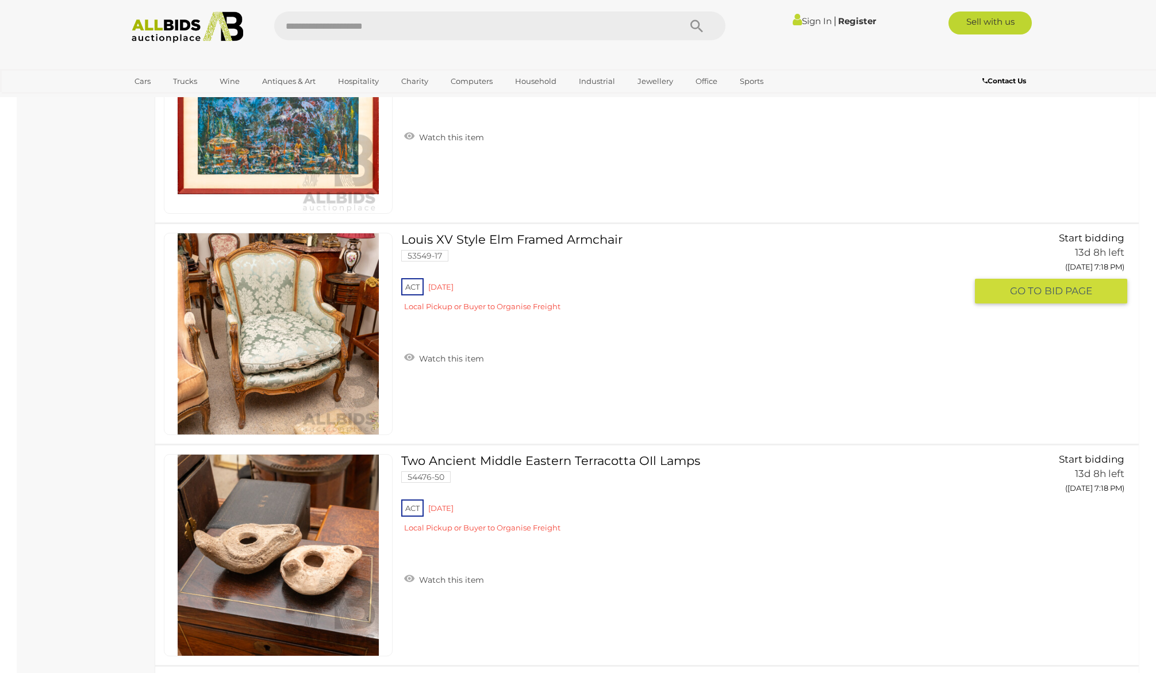
scroll to position [9007, 0]
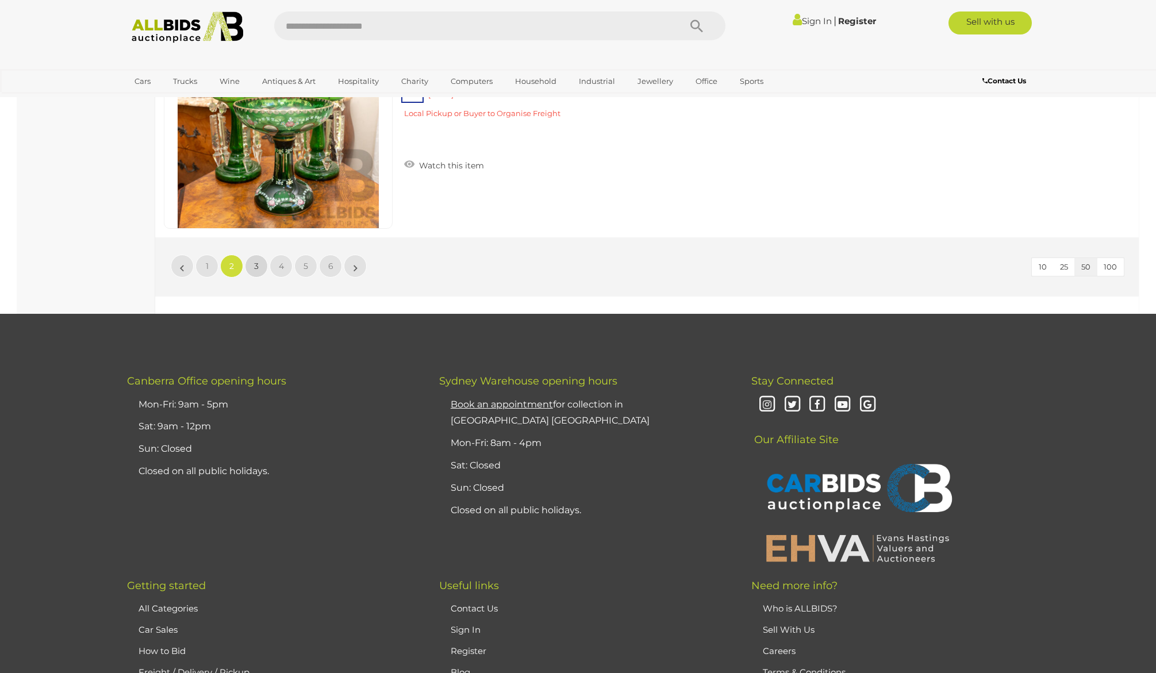
click at [257, 270] on span "3" at bounding box center [256, 266] width 5 height 10
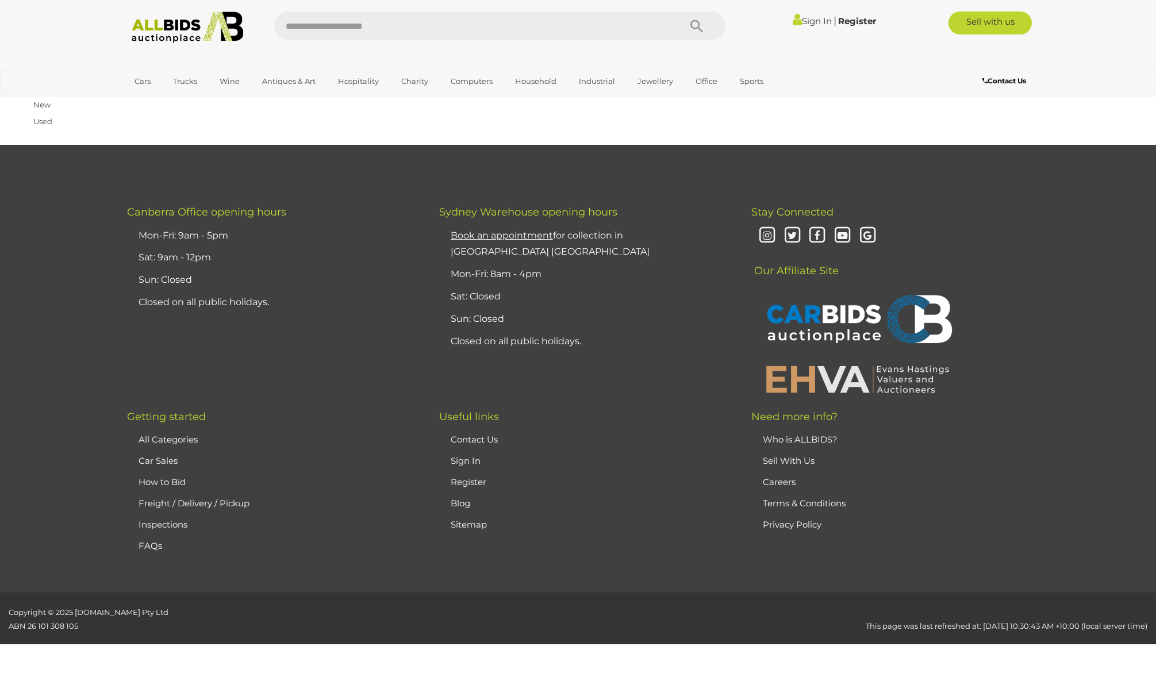
scroll to position [40, 0]
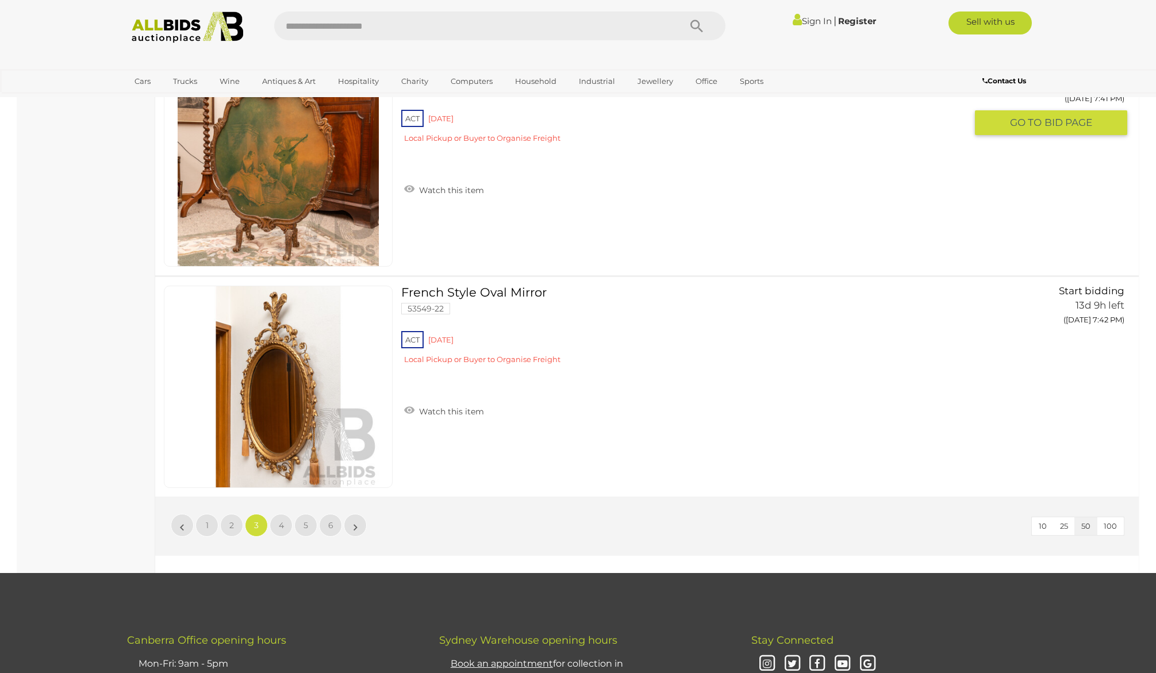
scroll to position [10726, 0]
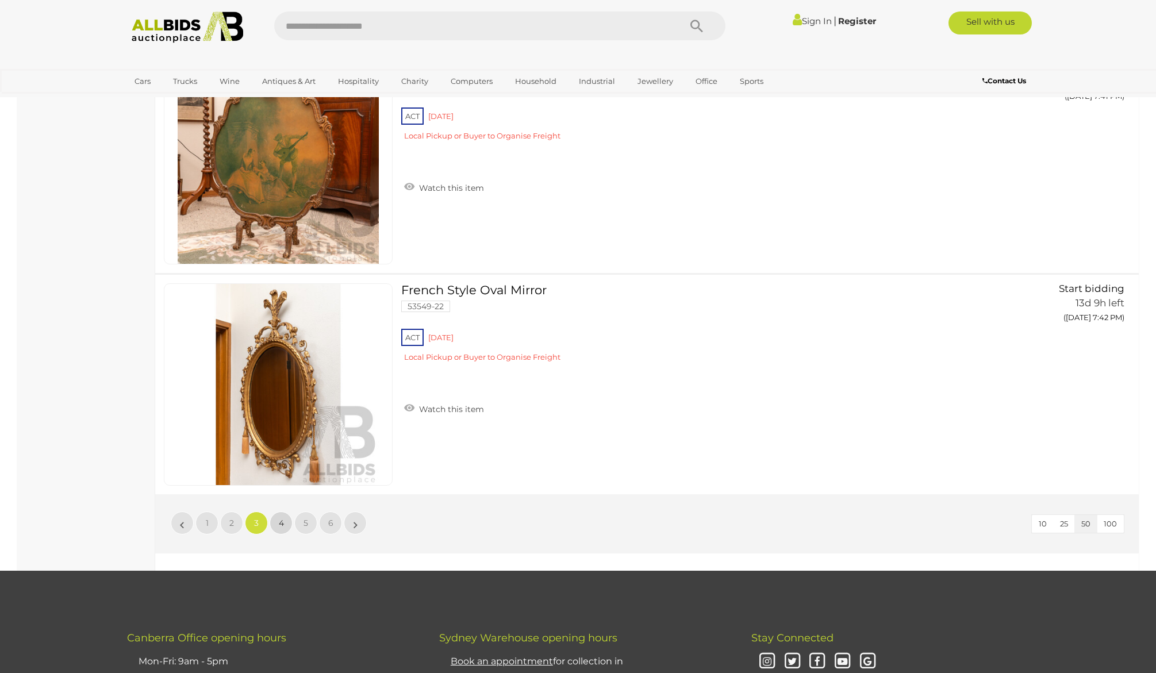
click at [279, 526] on span "4" at bounding box center [281, 523] width 5 height 10
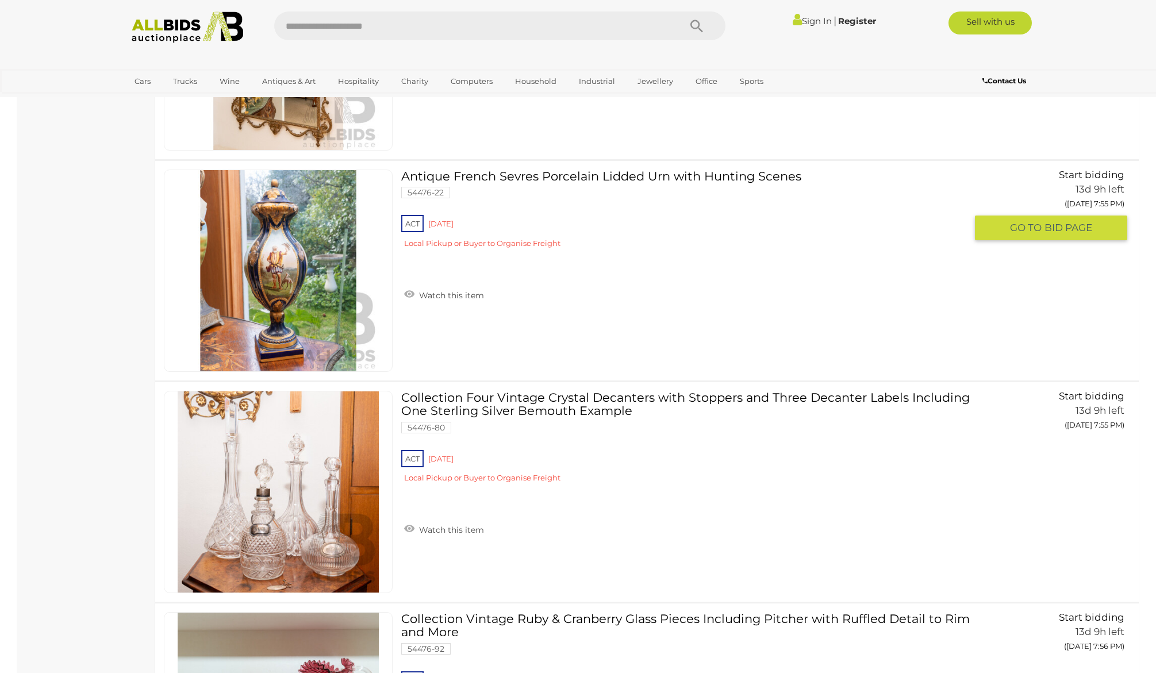
scroll to position [8631, 0]
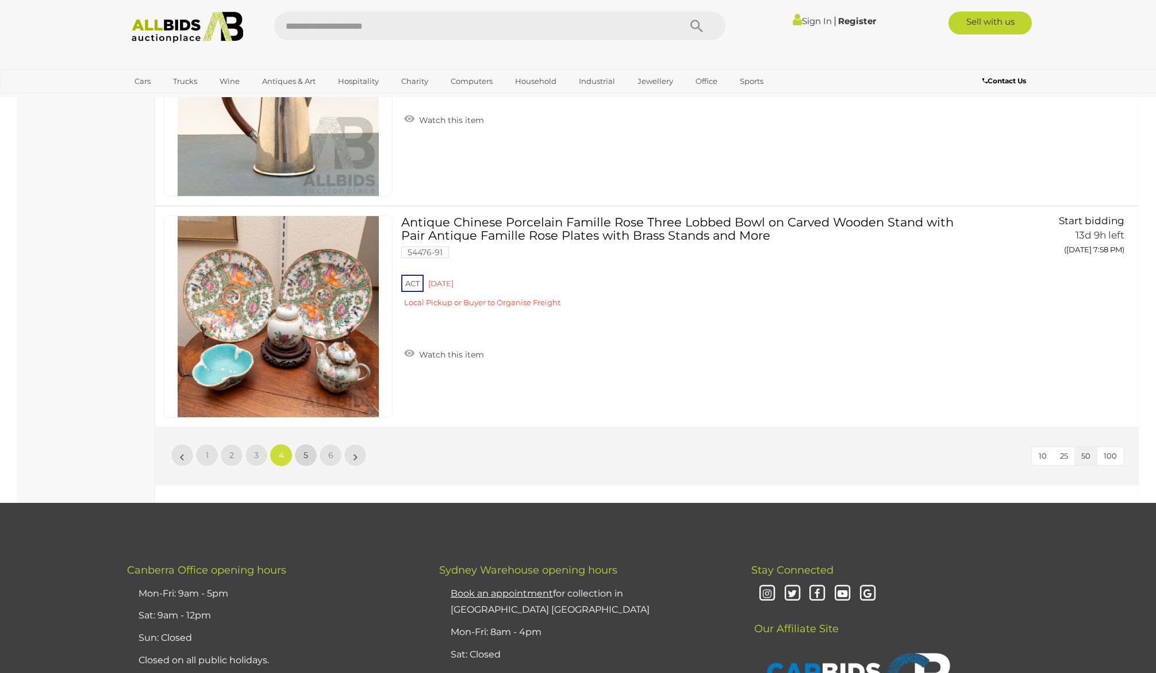
click at [310, 456] on link "5" at bounding box center [305, 455] width 23 height 23
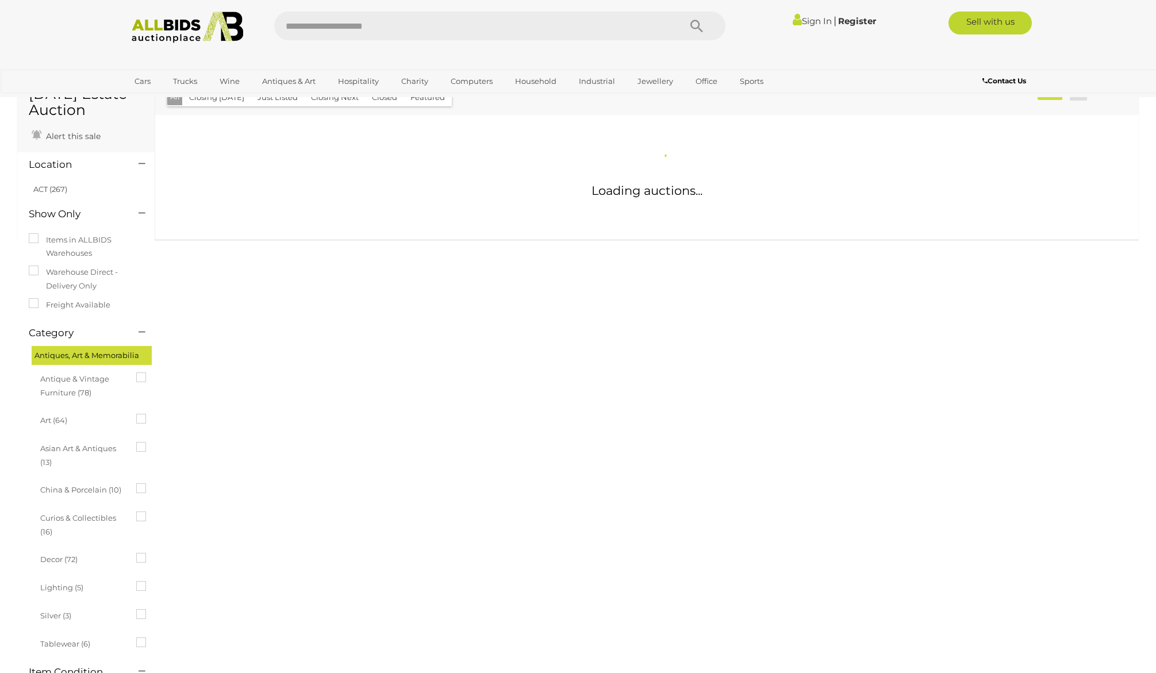
scroll to position [39, 0]
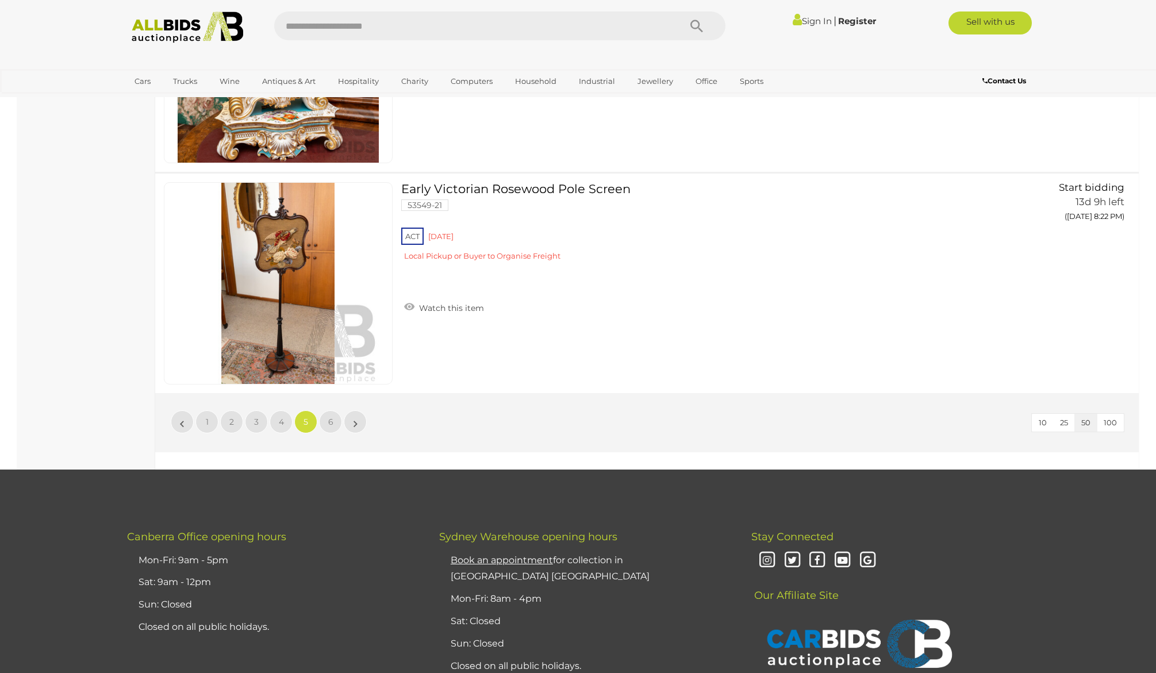
scroll to position [10826, 0]
click at [329, 424] on span "6" at bounding box center [330, 422] width 5 height 10
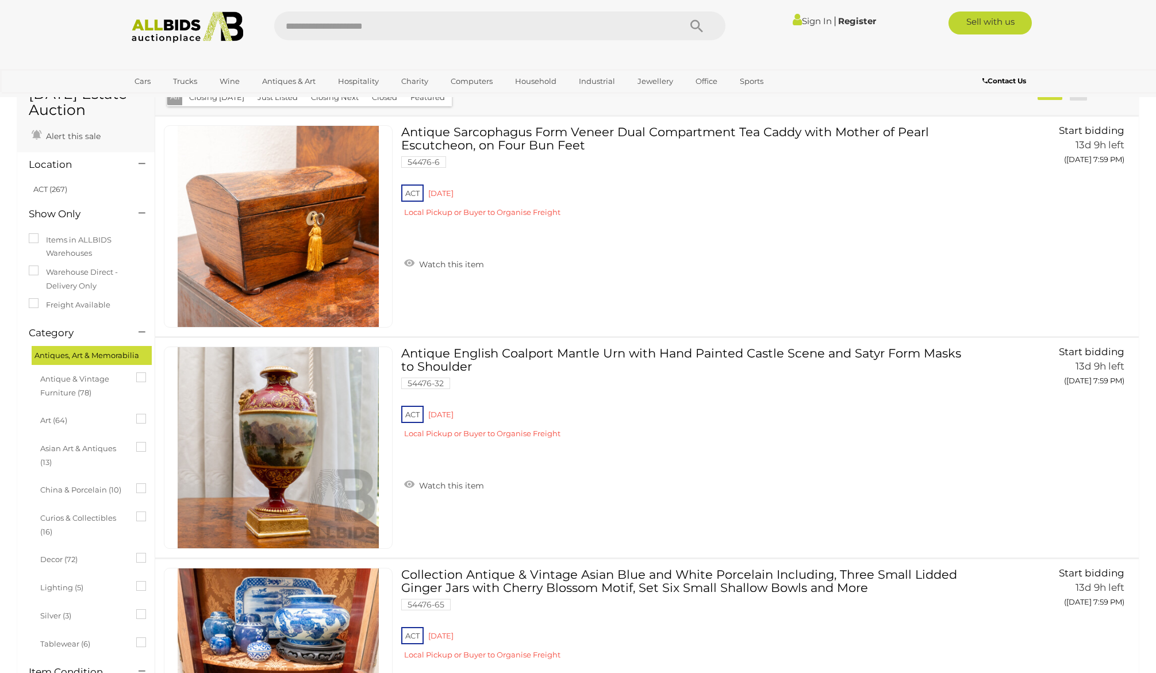
scroll to position [37, 0]
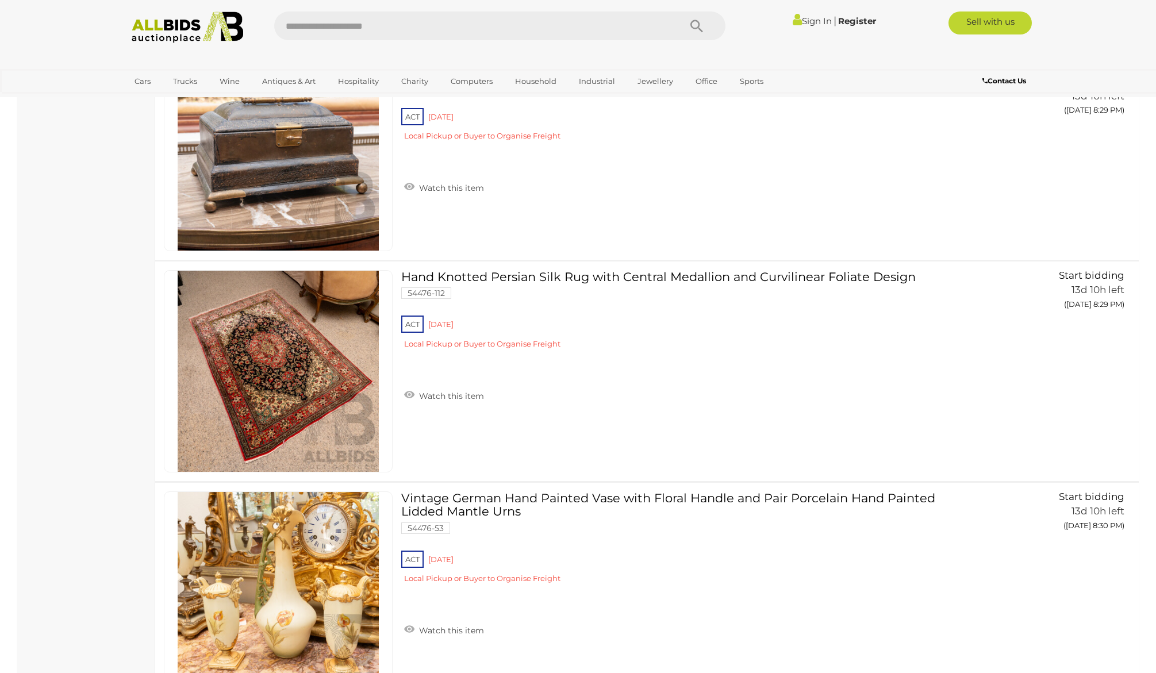
scroll to position [2992, 0]
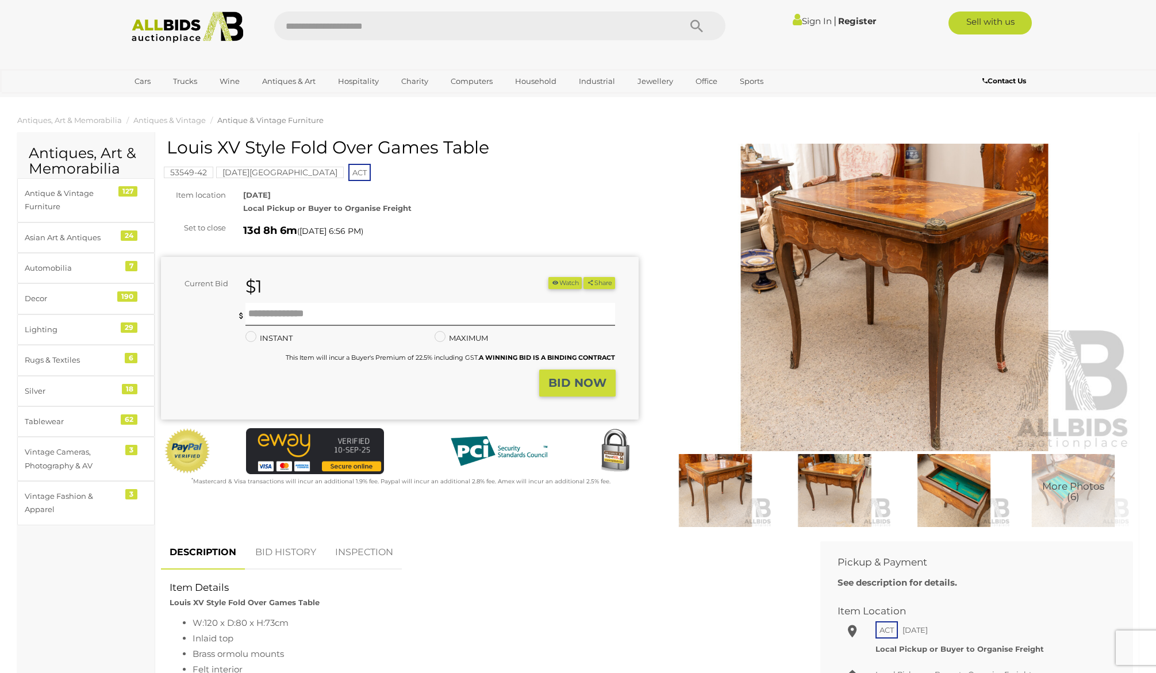
click at [903, 253] on img at bounding box center [895, 298] width 478 height 308
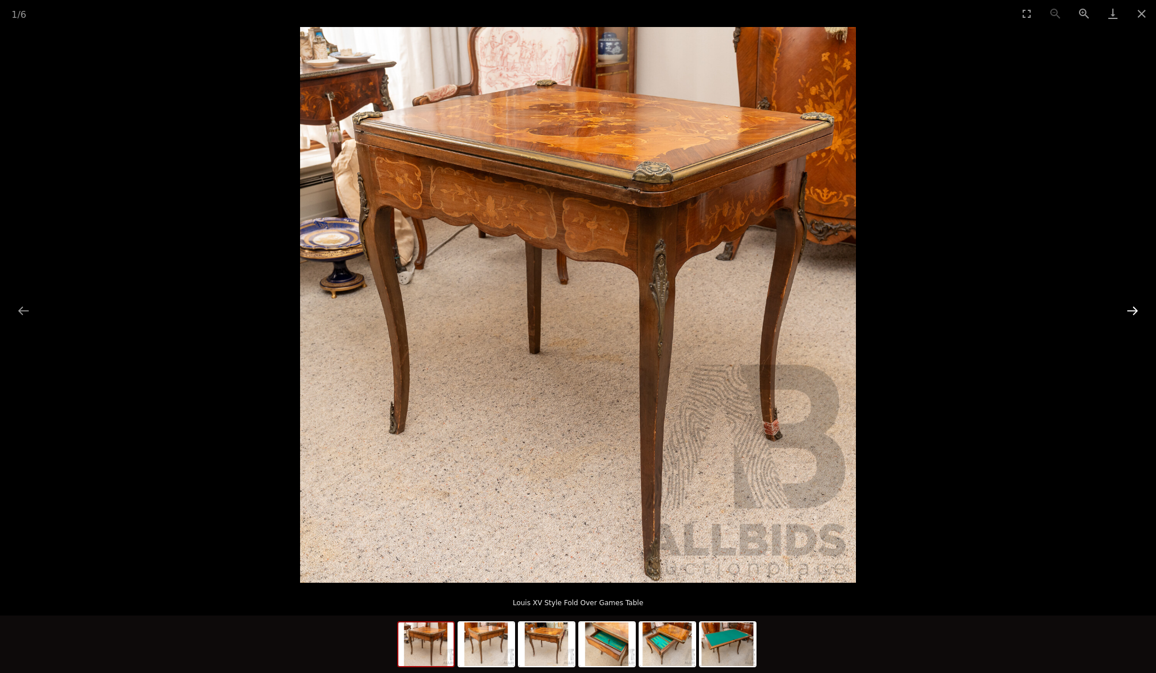
click at [1132, 313] on button "Next slide" at bounding box center [1132, 310] width 24 height 22
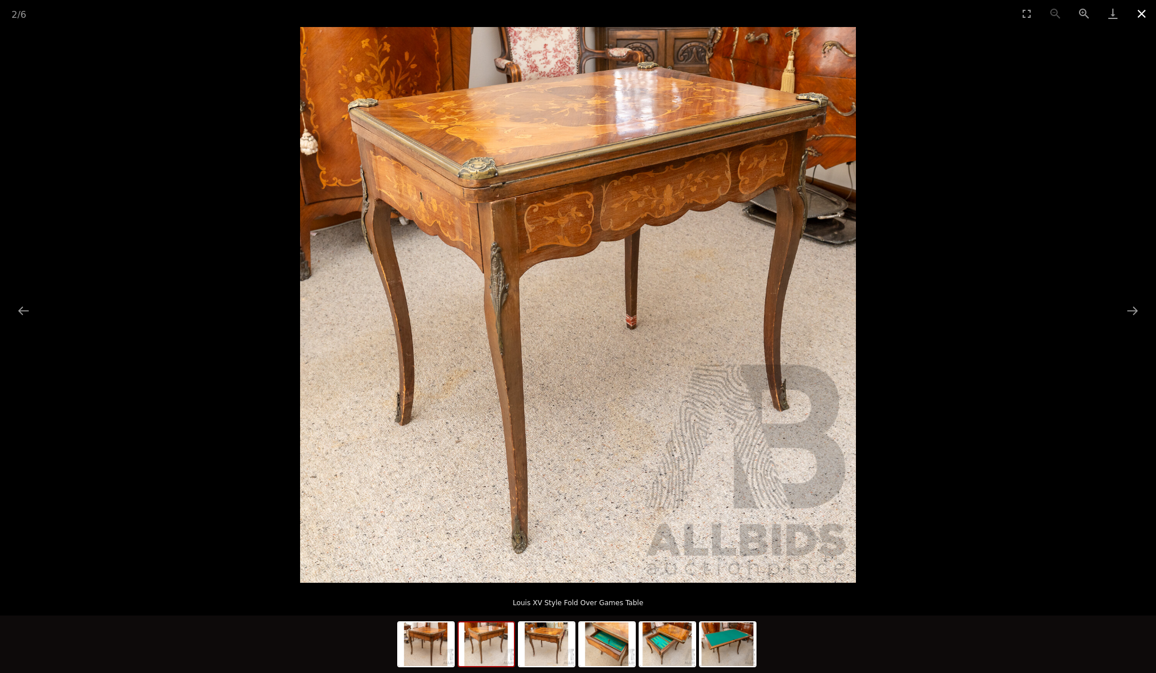
click at [1141, 15] on button "Close gallery" at bounding box center [1141, 13] width 29 height 27
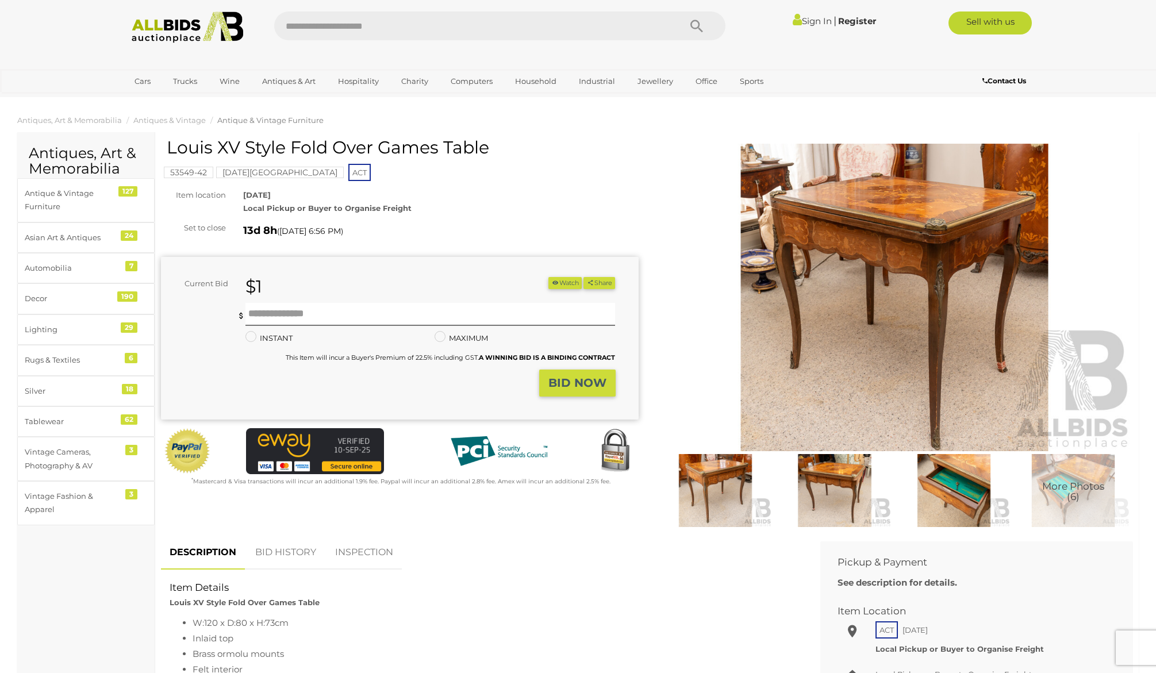
click at [947, 491] on img at bounding box center [954, 490] width 114 height 73
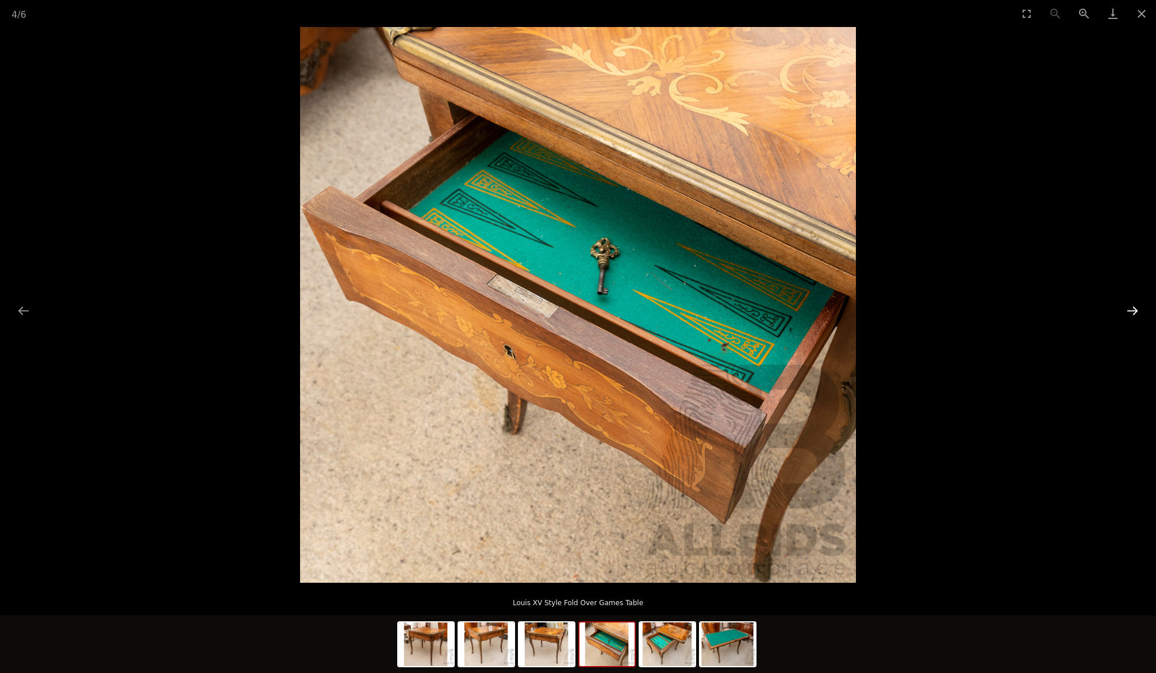
click at [1131, 311] on button "Next slide" at bounding box center [1132, 310] width 24 height 22
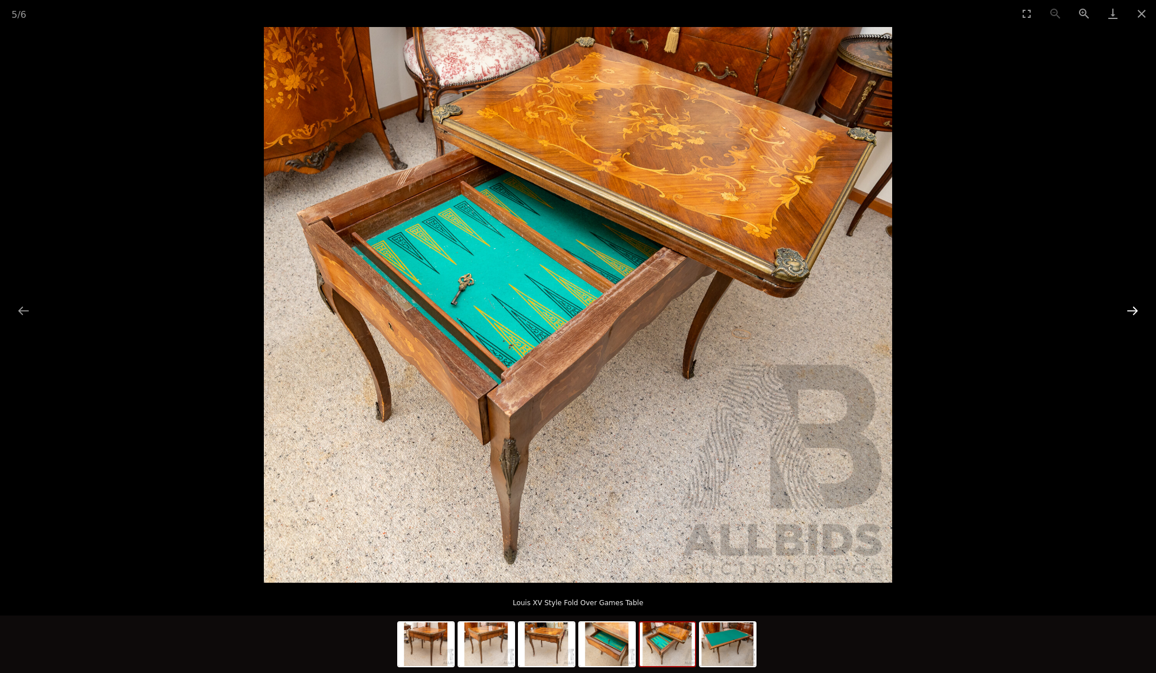
scroll to position [1, 0]
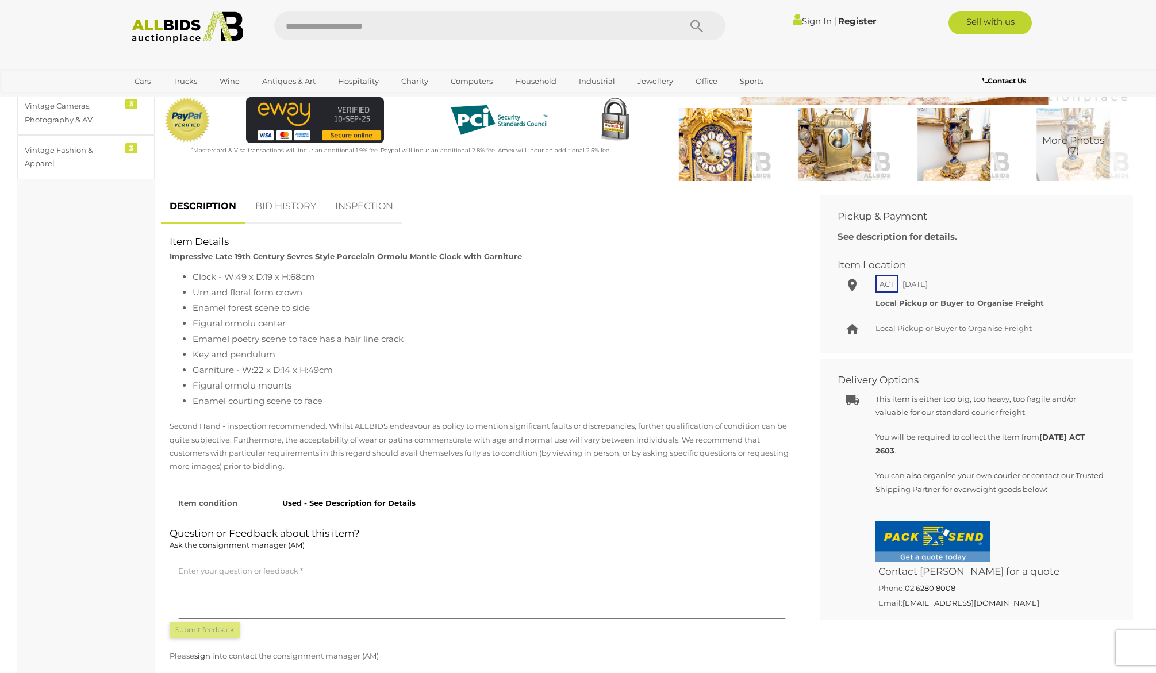
scroll to position [348, 0]
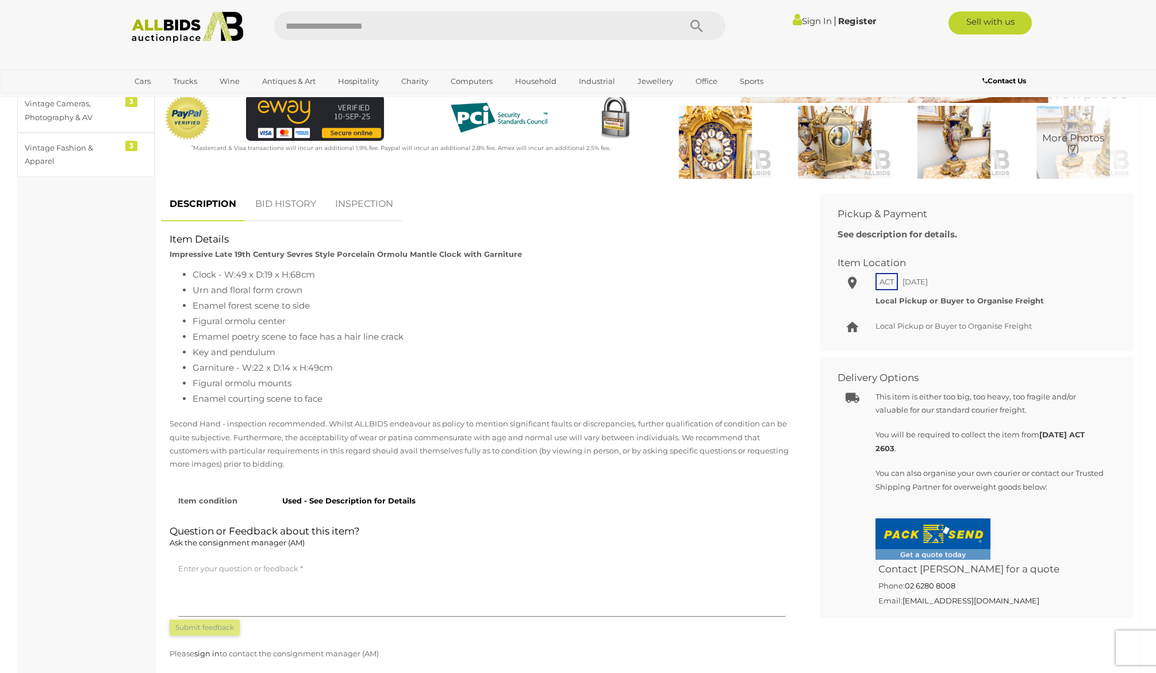
click at [370, 197] on link "INSPECTION" at bounding box center [364, 204] width 75 height 34
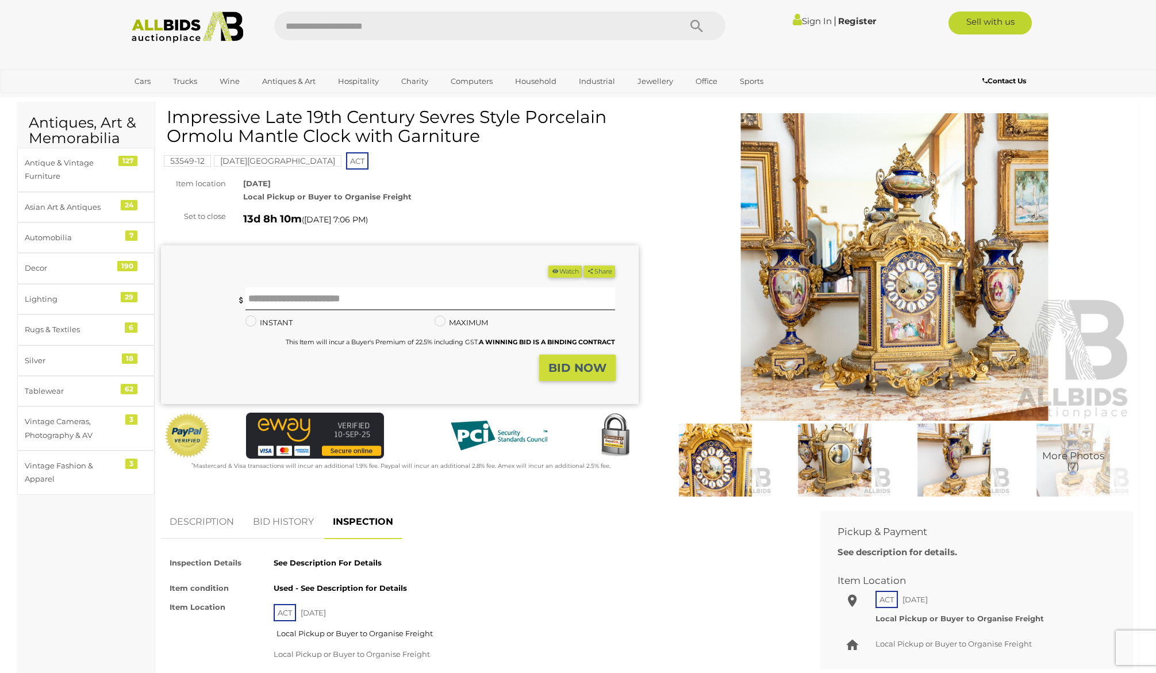
scroll to position [0, 0]
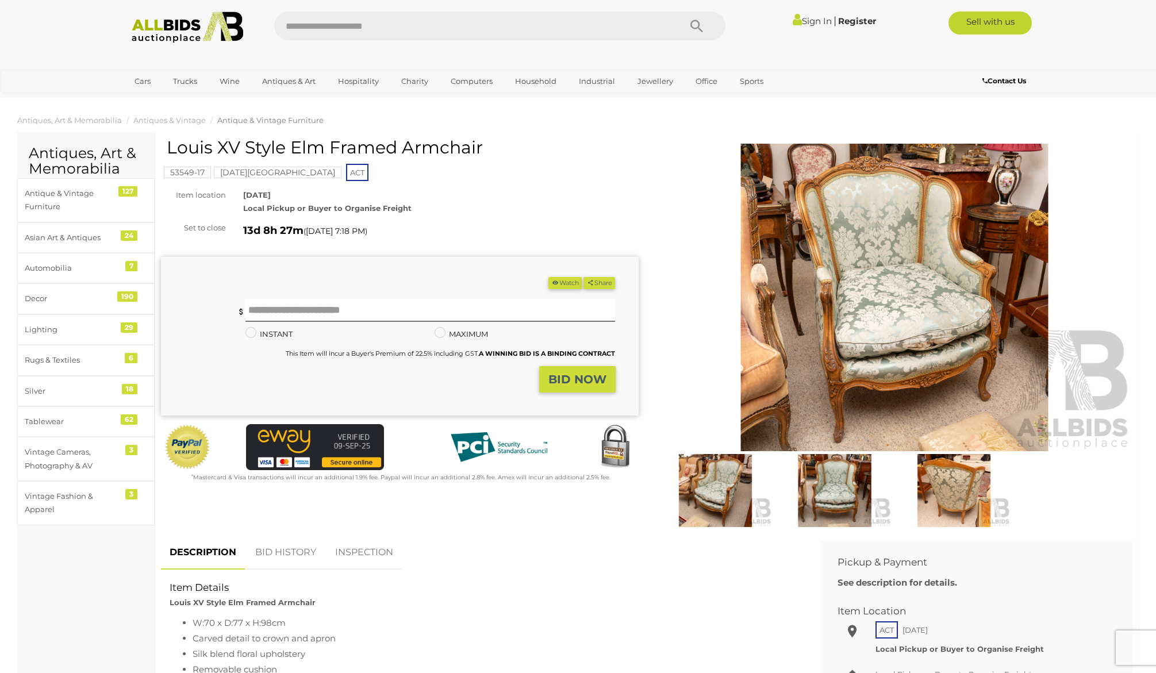
click at [938, 316] on img at bounding box center [895, 298] width 478 height 308
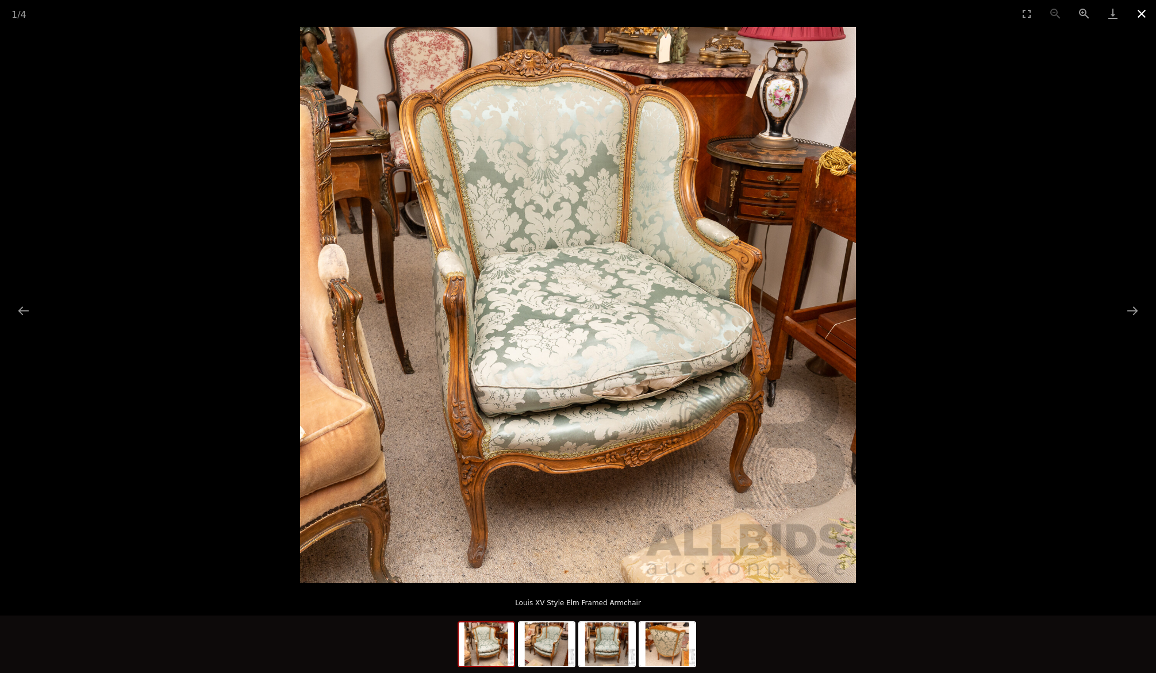
click at [1140, 15] on button "Close gallery" at bounding box center [1141, 13] width 29 height 27
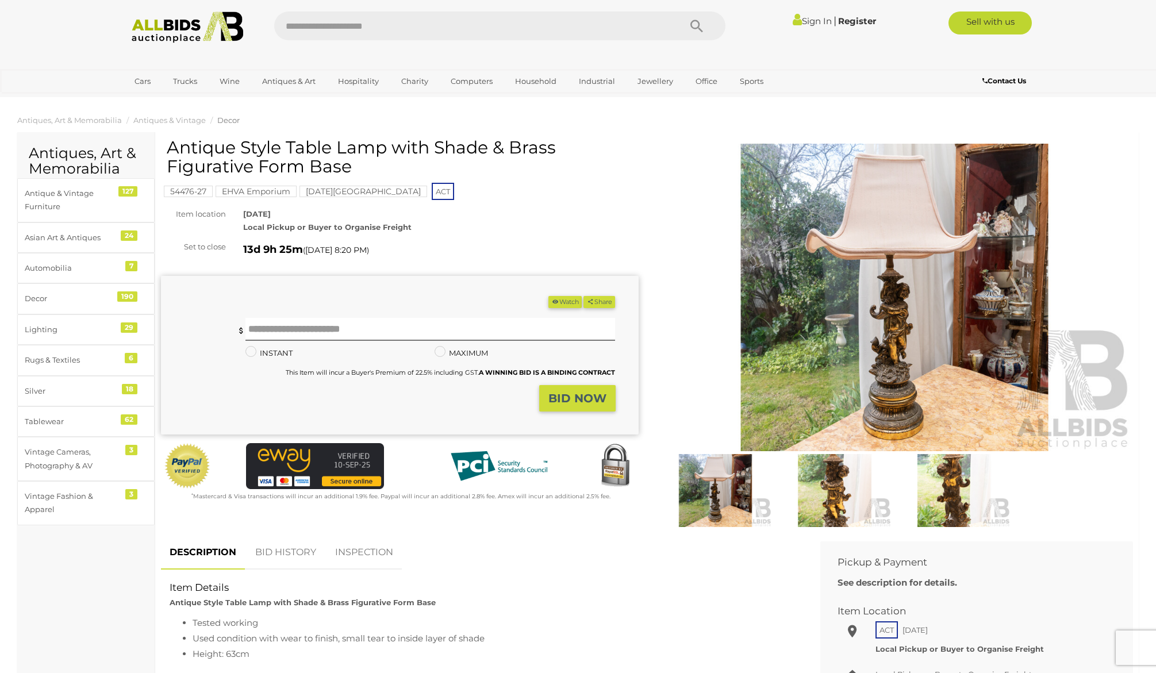
click at [886, 294] on img at bounding box center [895, 298] width 478 height 308
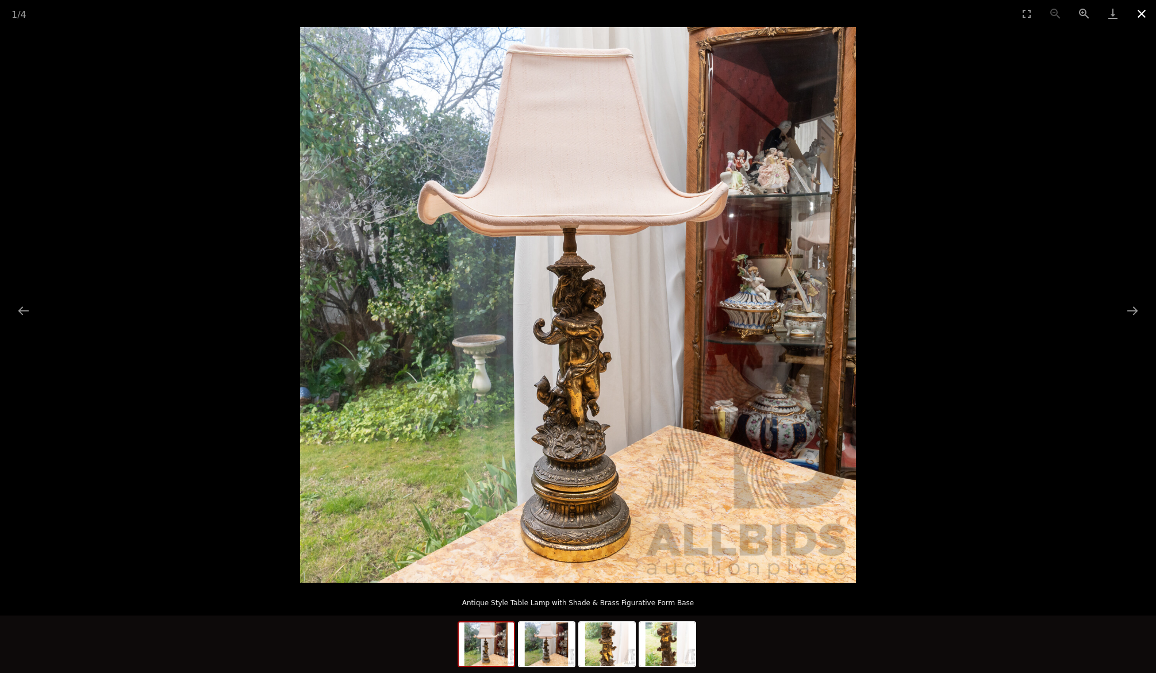
drag, startPoint x: 1144, startPoint y: 16, endPoint x: 1139, endPoint y: 24, distance: 9.3
click at [1144, 16] on button "Close gallery" at bounding box center [1141, 13] width 29 height 27
